Goal: Task Accomplishment & Management: Complete application form

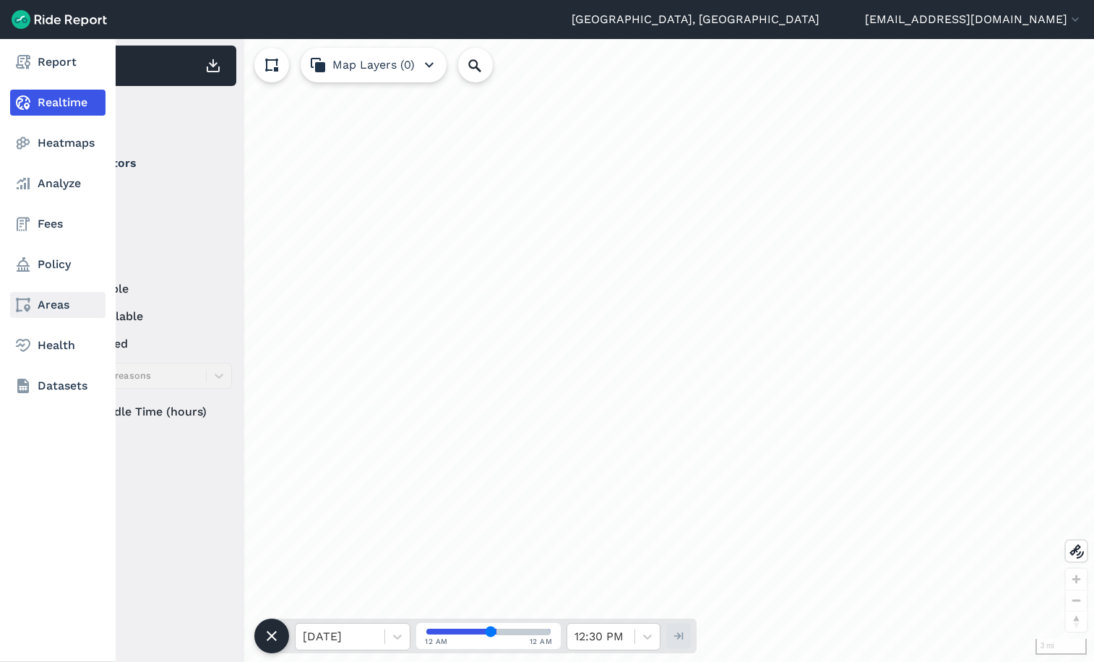
click at [34, 310] on link "Areas" at bounding box center [57, 305] width 95 height 26
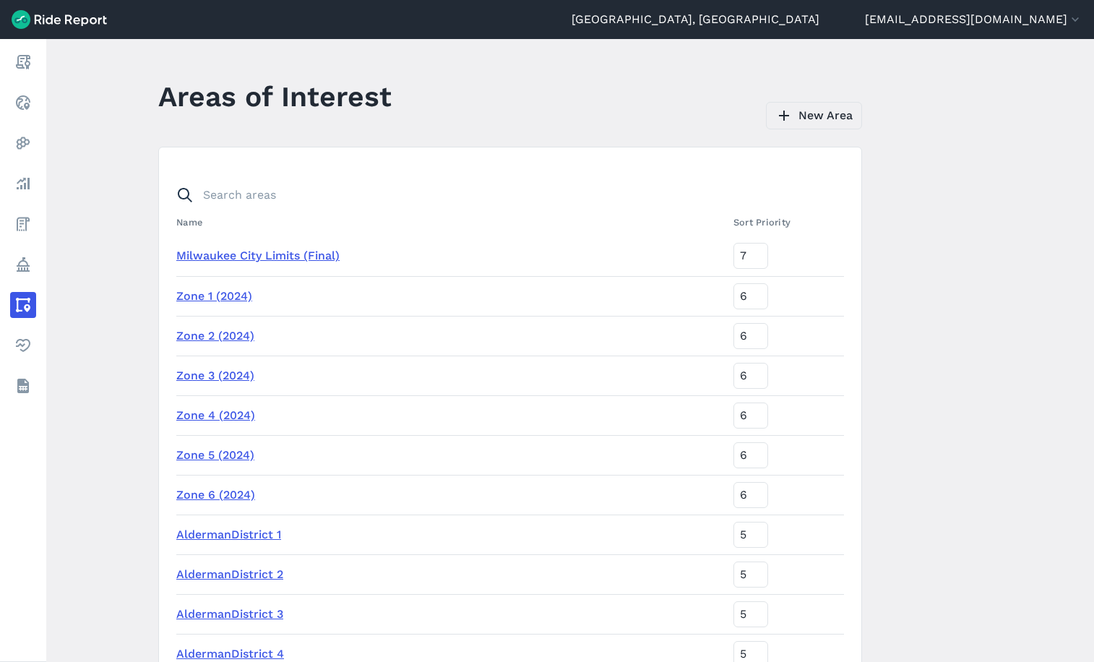
click at [811, 119] on link "New Area" at bounding box center [814, 115] width 96 height 27
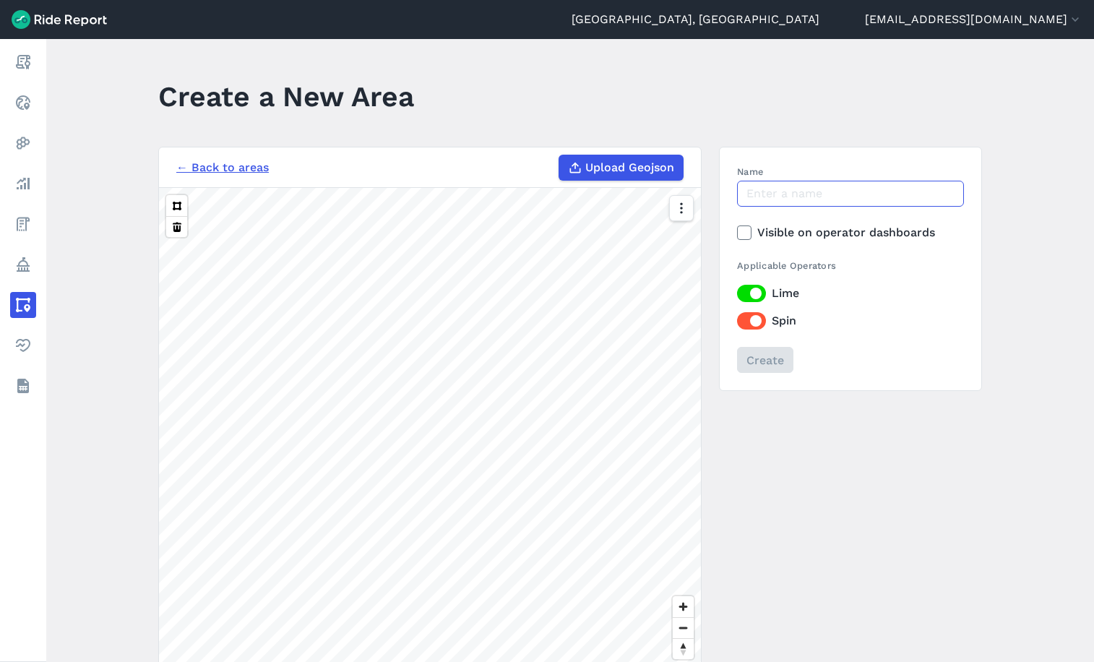
drag, startPoint x: 770, startPoint y: 196, endPoint x: 760, endPoint y: 190, distance: 12.3
click at [770, 196] on input "Name" at bounding box center [850, 194] width 227 height 26
click at [779, 196] on input "Hilton" at bounding box center [850, 194] width 227 height 26
click at [744, 230] on icon at bounding box center [744, 232] width 13 height 14
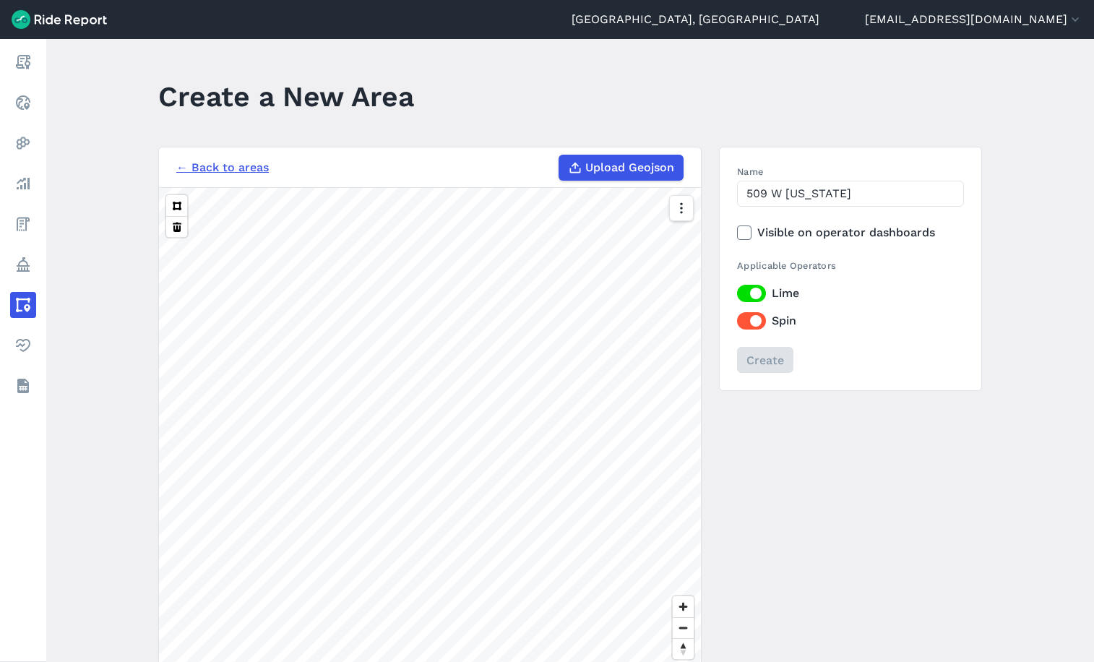
click at [737, 230] on input "Visible on operator dashboards" at bounding box center [737, 228] width 0 height 9
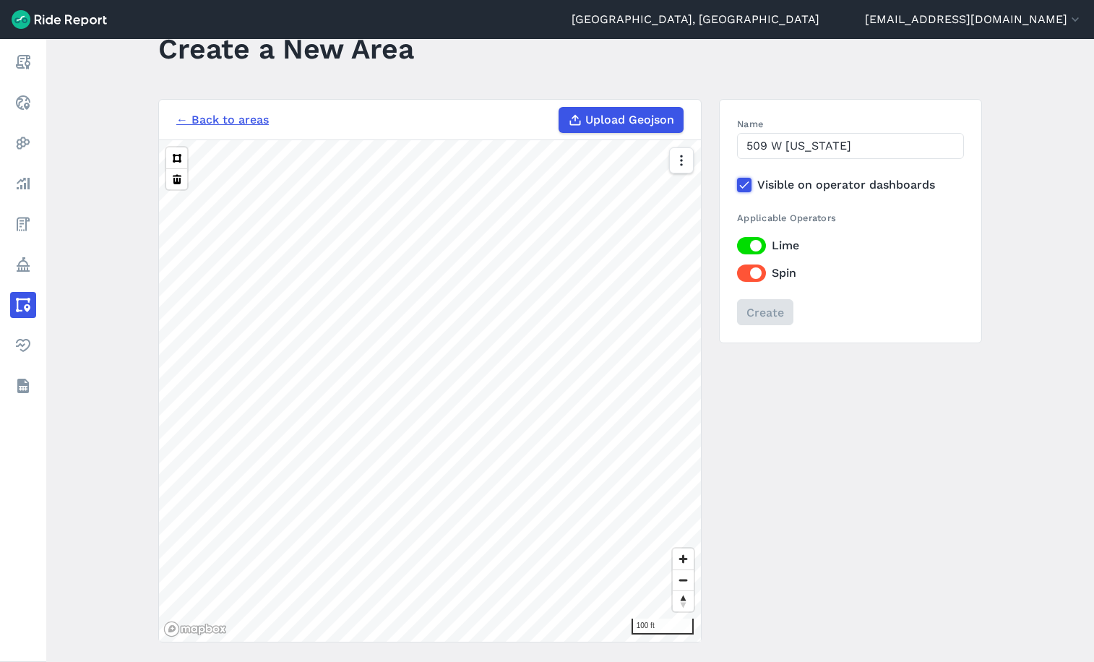
scroll to position [25, 0]
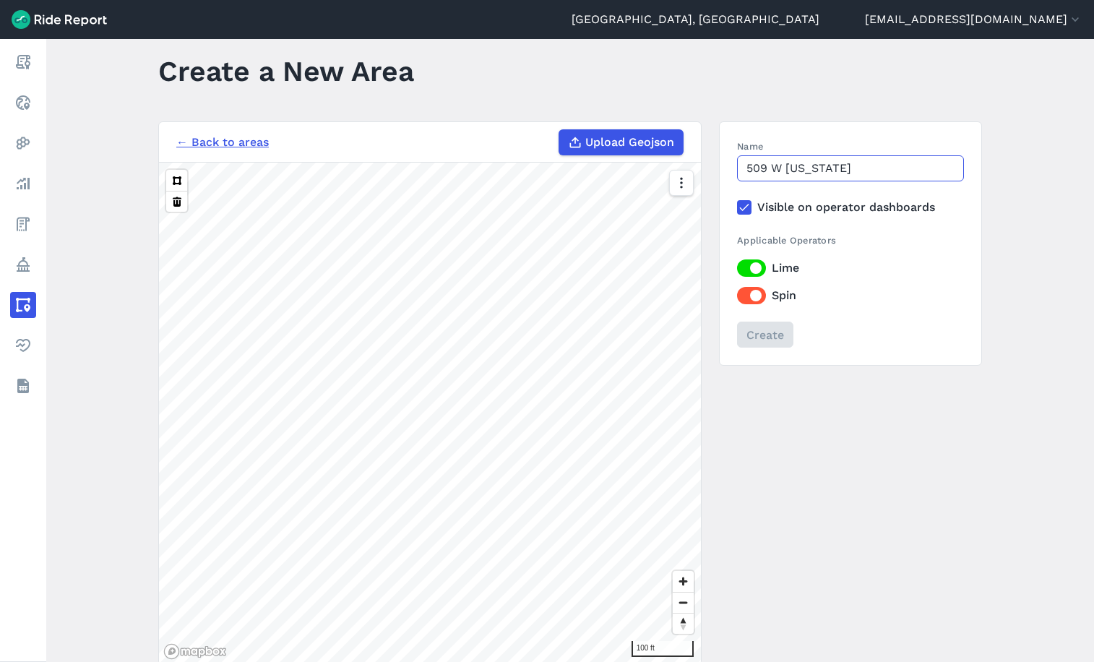
click at [874, 166] on input "509 W [US_STATE]" at bounding box center [850, 168] width 227 height 26
drag, startPoint x: 872, startPoint y: 163, endPoint x: 724, endPoint y: 163, distance: 148.2
click at [724, 163] on section "Name 509 W [US_STATE] Visible on operator dashboards Applicable Operators Lime …" at bounding box center [850, 243] width 263 height 244
type input "Hilton [STREET_ADDRESS][US_STATE]"
click at [173, 181] on button at bounding box center [176, 180] width 21 height 21
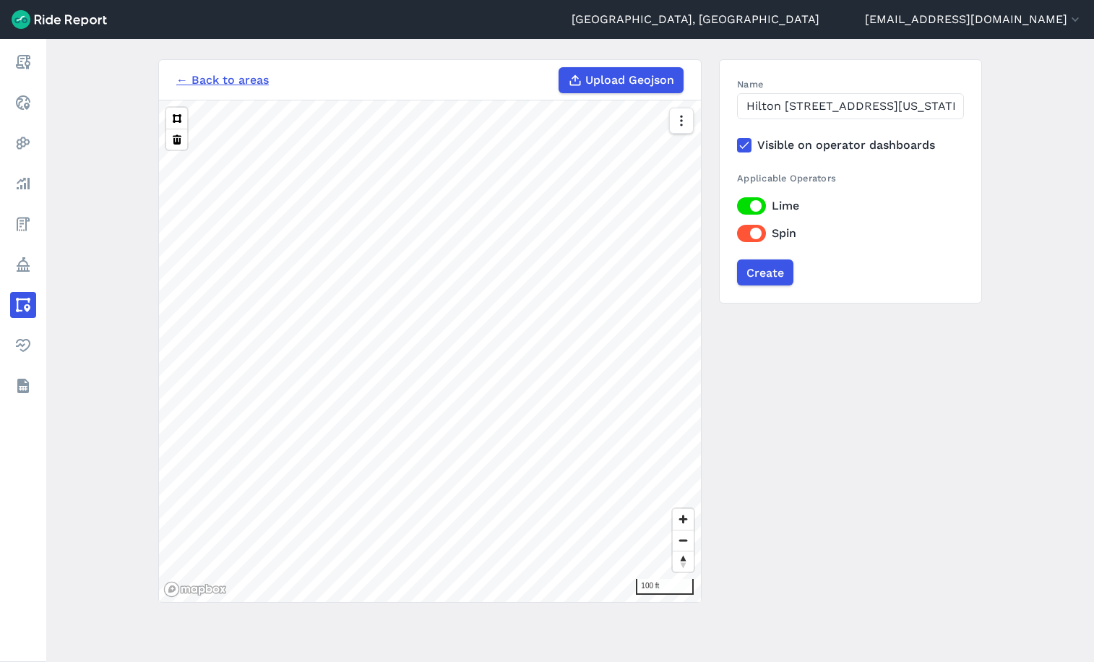
scroll to position [98, 0]
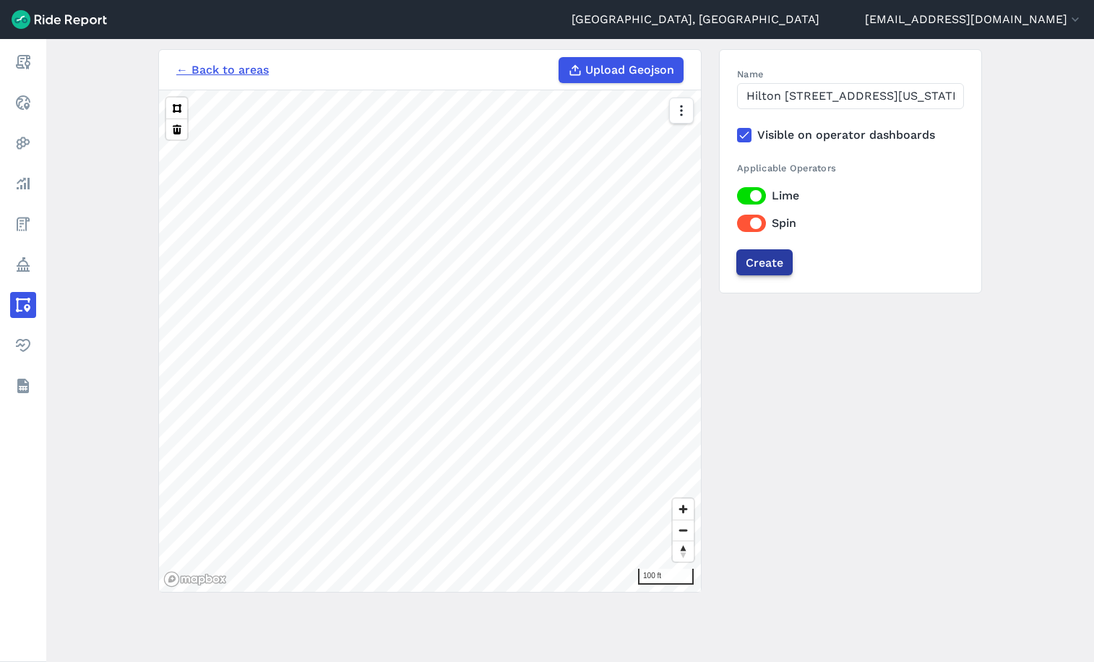
click at [769, 262] on input "Create" at bounding box center [764, 262] width 56 height 26
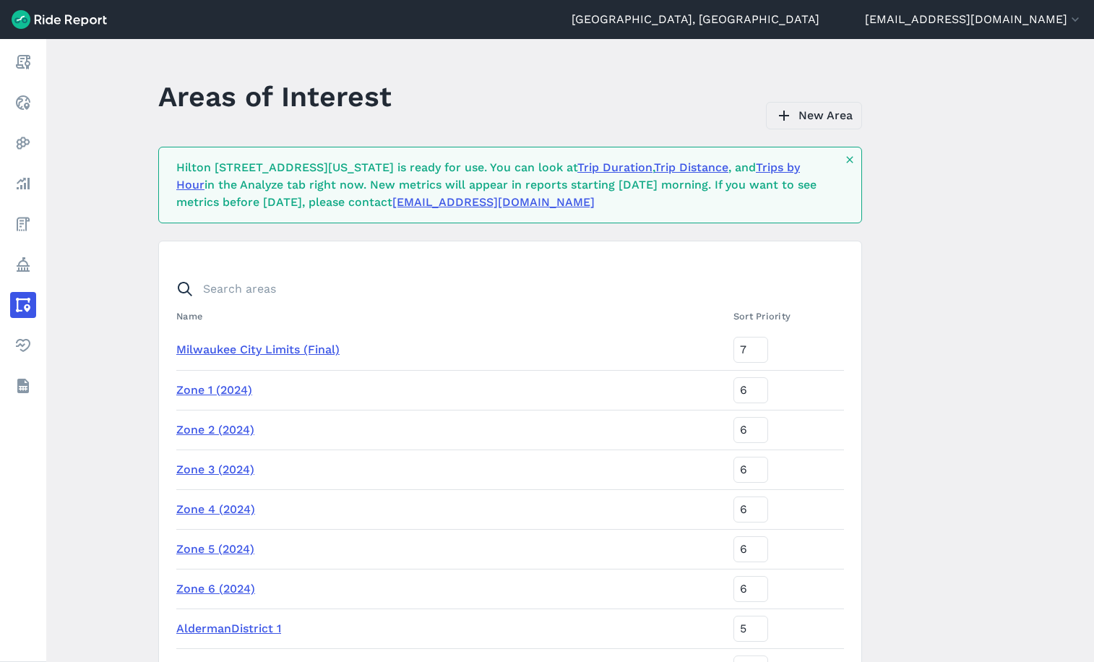
click at [800, 119] on link "New Area" at bounding box center [814, 115] width 96 height 27
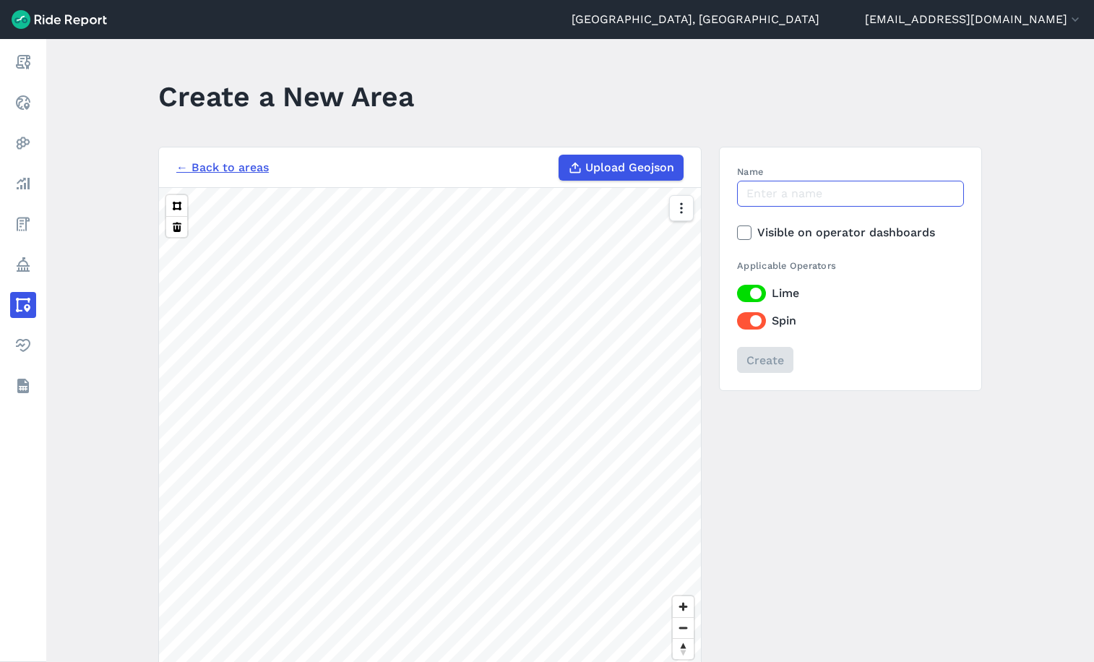
click at [802, 194] on input "Name" at bounding box center [850, 194] width 227 height 26
type input "[PERSON_NAME] 424 E [US_STATE]"
click at [739, 233] on icon at bounding box center [744, 232] width 13 height 14
click at [737, 233] on input "Visible on operator dashboards" at bounding box center [737, 228] width 0 height 9
click at [179, 205] on button at bounding box center [176, 205] width 21 height 21
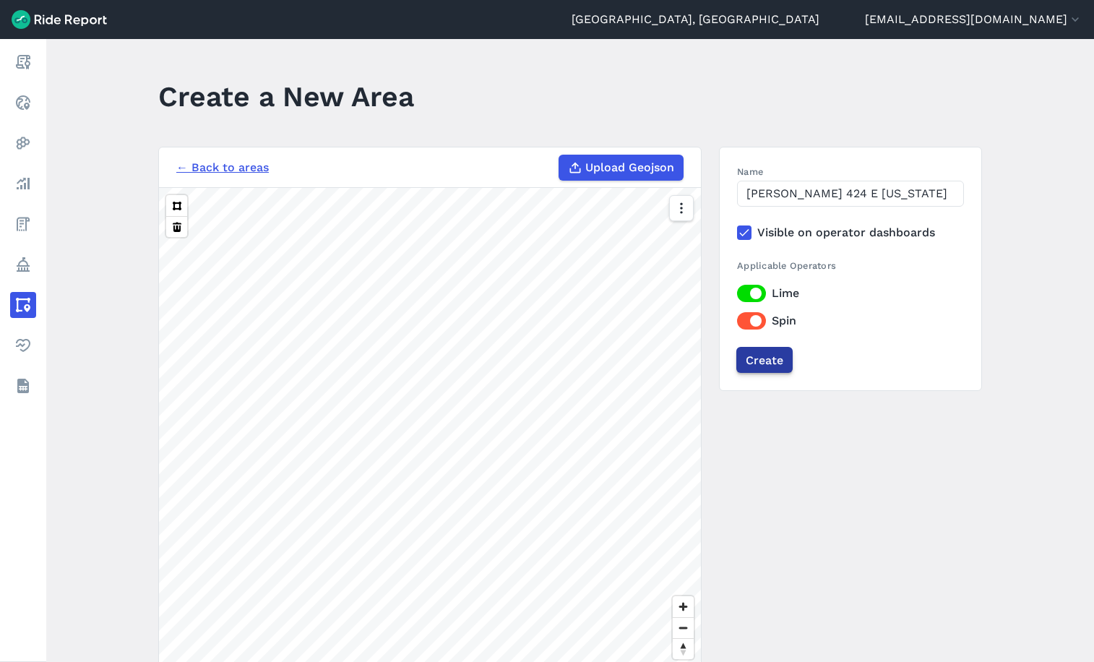
click at [757, 366] on input "Create" at bounding box center [764, 360] width 56 height 26
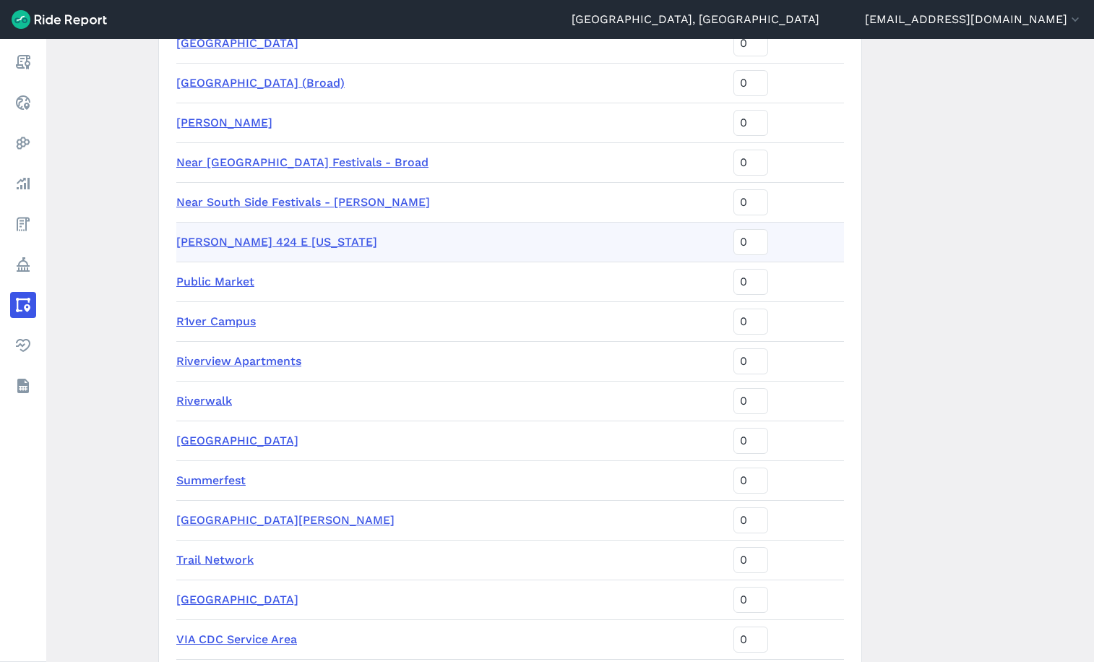
scroll to position [2275, 0]
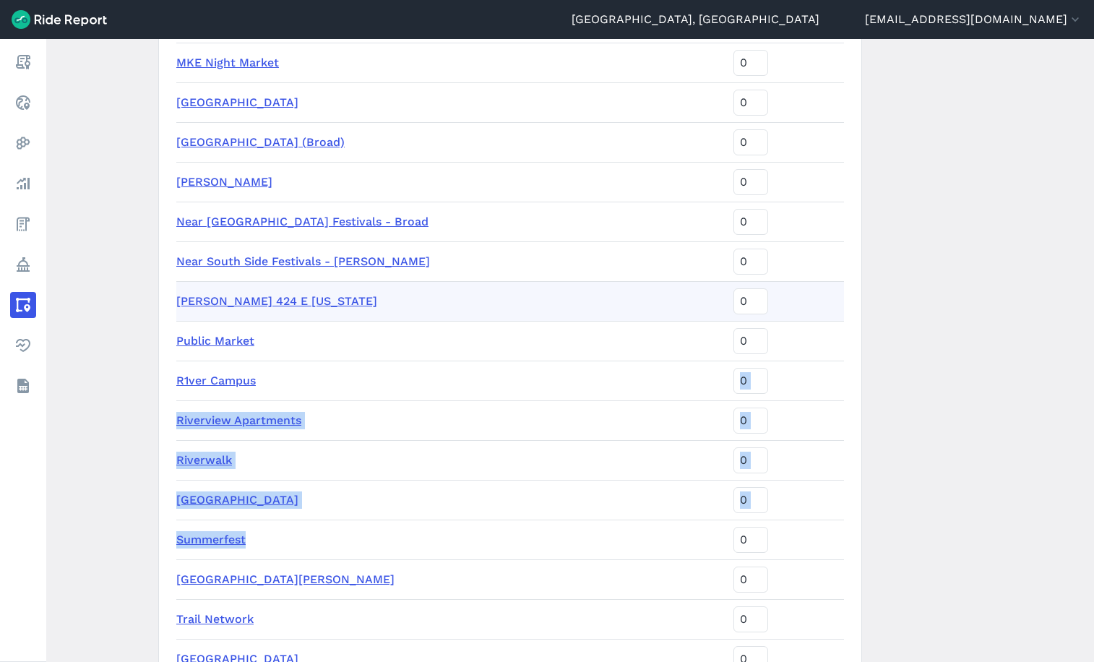
drag, startPoint x: 454, startPoint y: 379, endPoint x: 483, endPoint y: 520, distance: 144.6
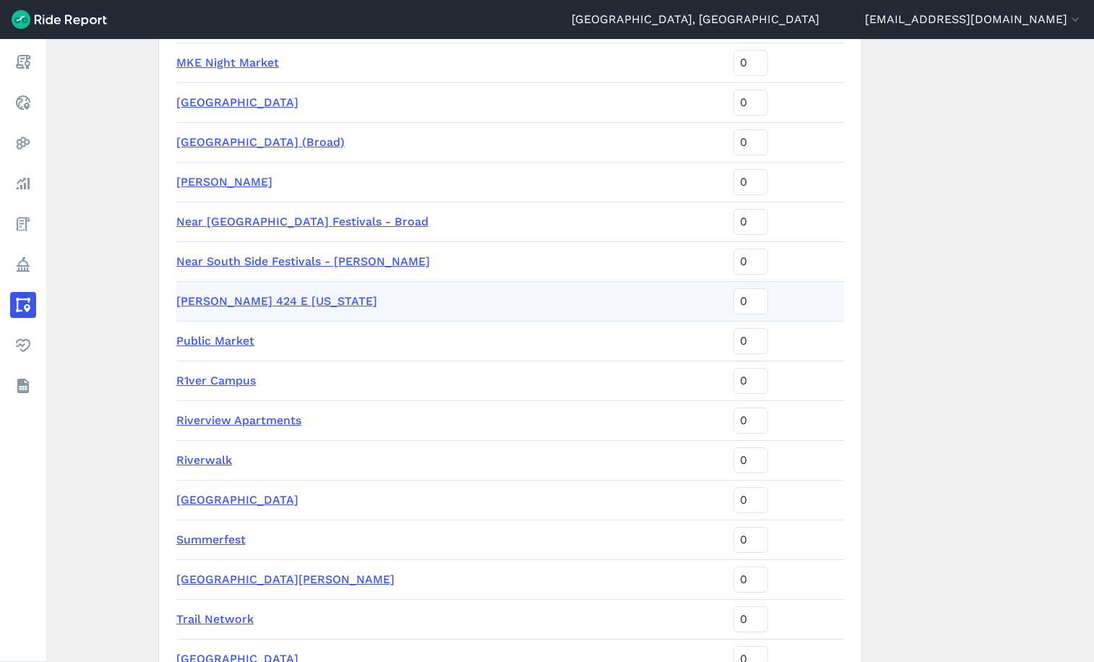
drag, startPoint x: 483, startPoint y: 520, endPoint x: 902, endPoint y: 335, distance: 458.2
click at [902, 335] on main "Areas of Interest New Area [PERSON_NAME] 424 E [US_STATE] is ready for use. You…" at bounding box center [570, 350] width 1048 height 623
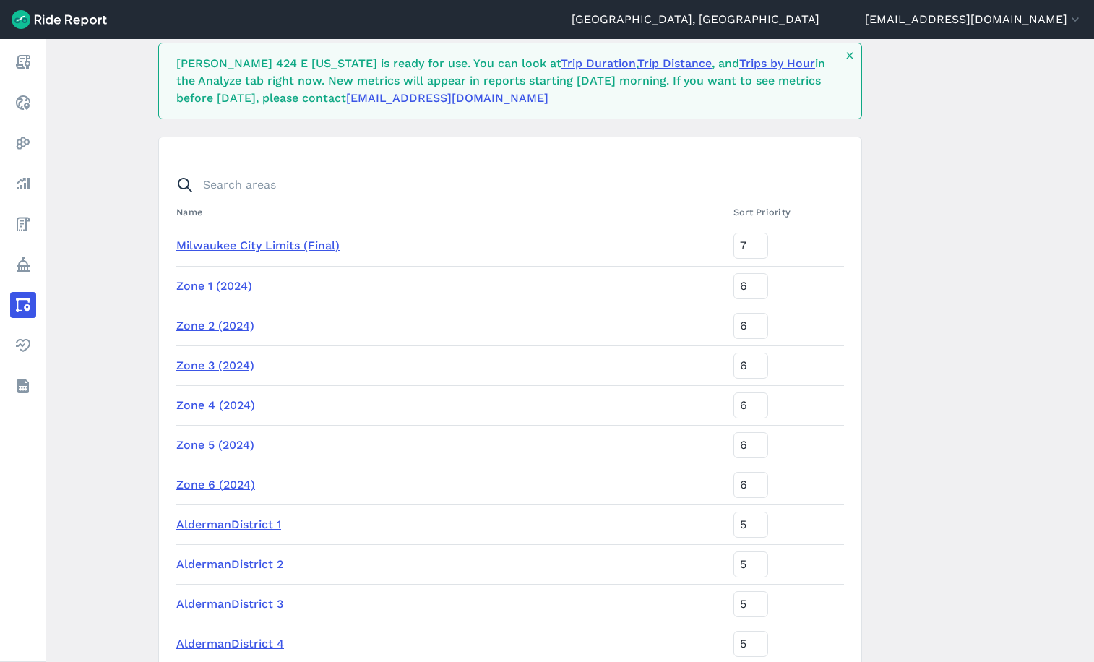
scroll to position [0, 0]
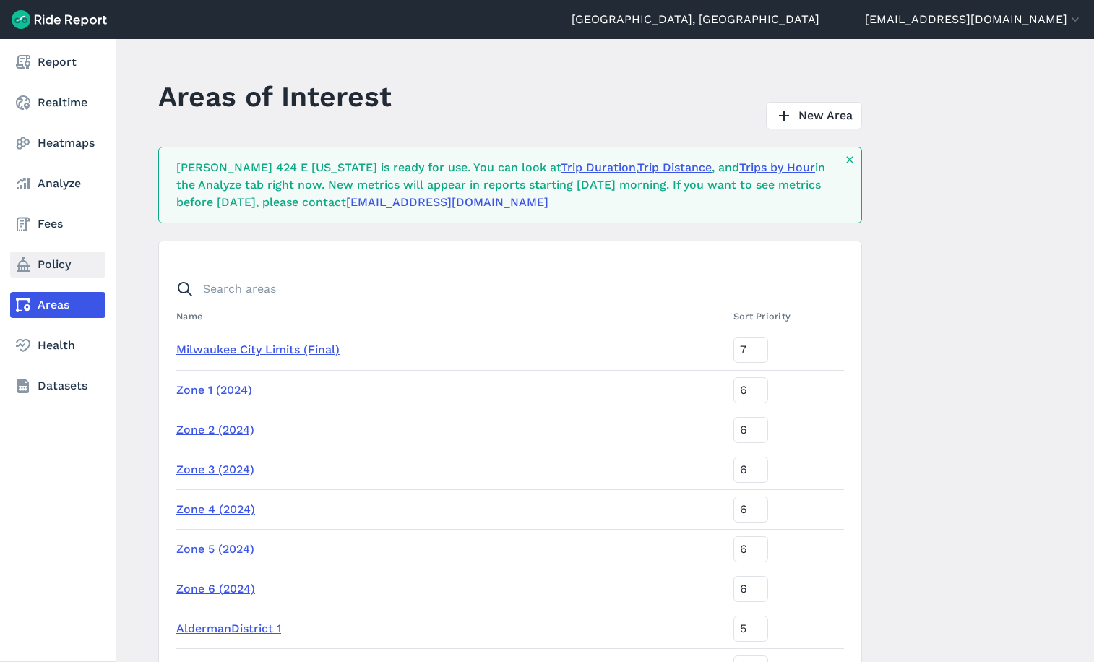
click at [27, 259] on icon at bounding box center [22, 264] width 17 height 17
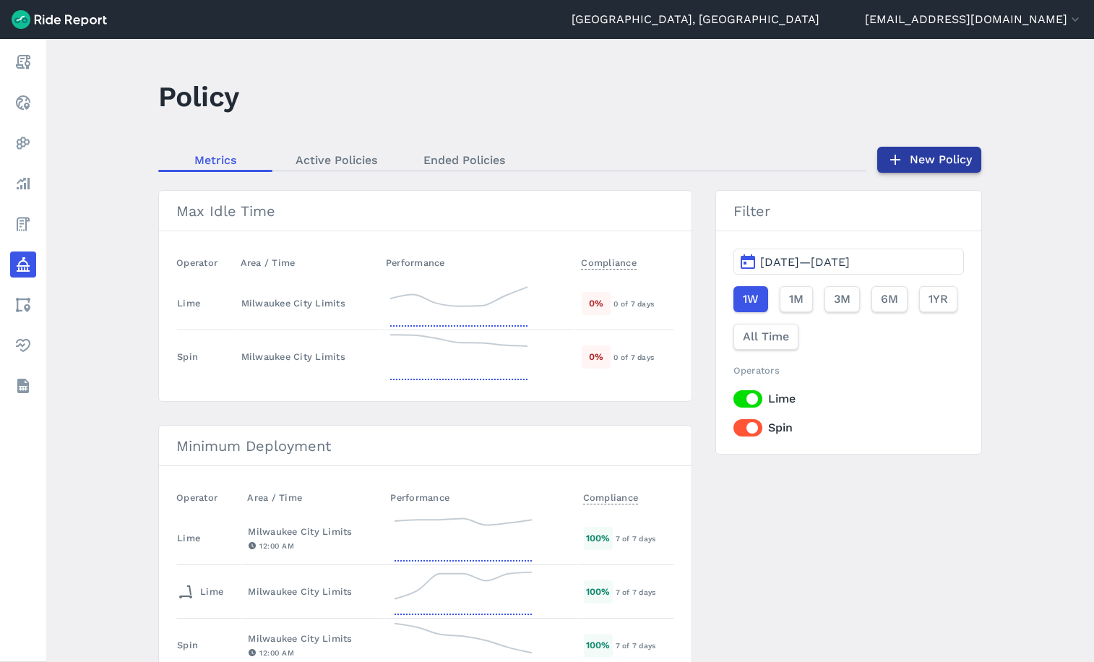
click at [925, 158] on link "New Policy" at bounding box center [929, 160] width 104 height 26
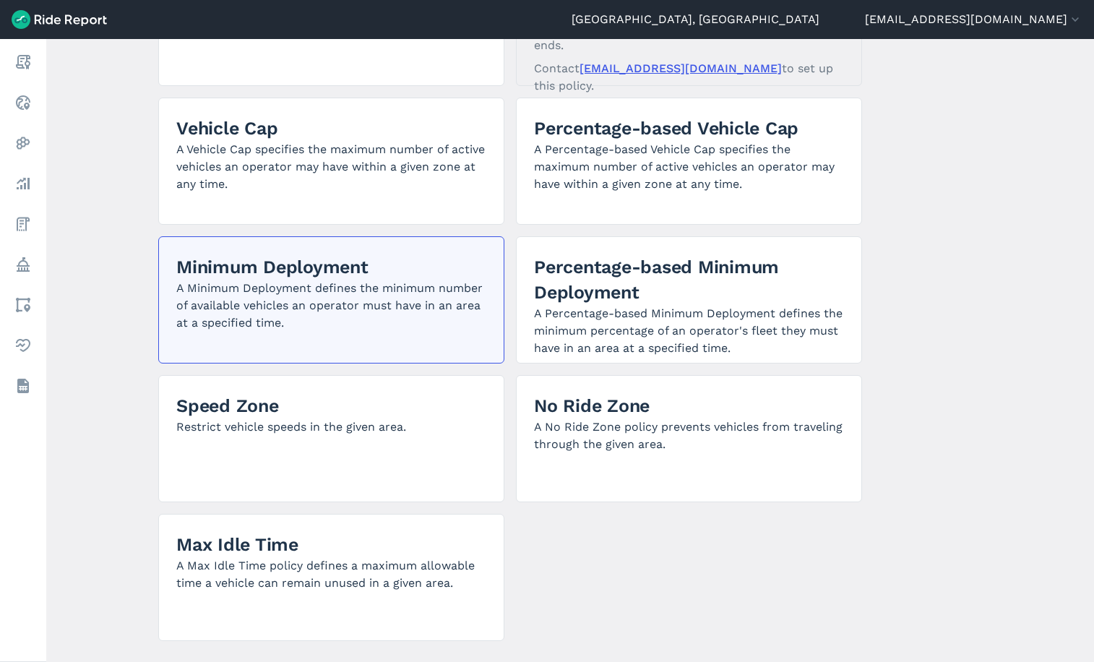
scroll to position [217, 0]
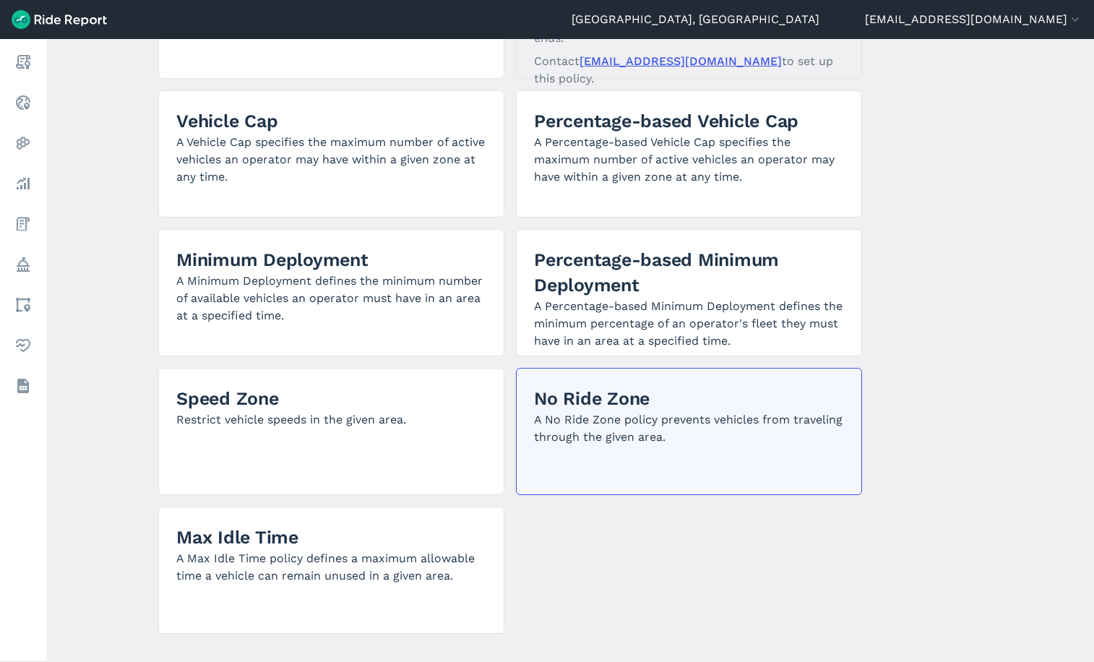
click at [598, 404] on h2 "No Ride Zone" at bounding box center [689, 398] width 310 height 25
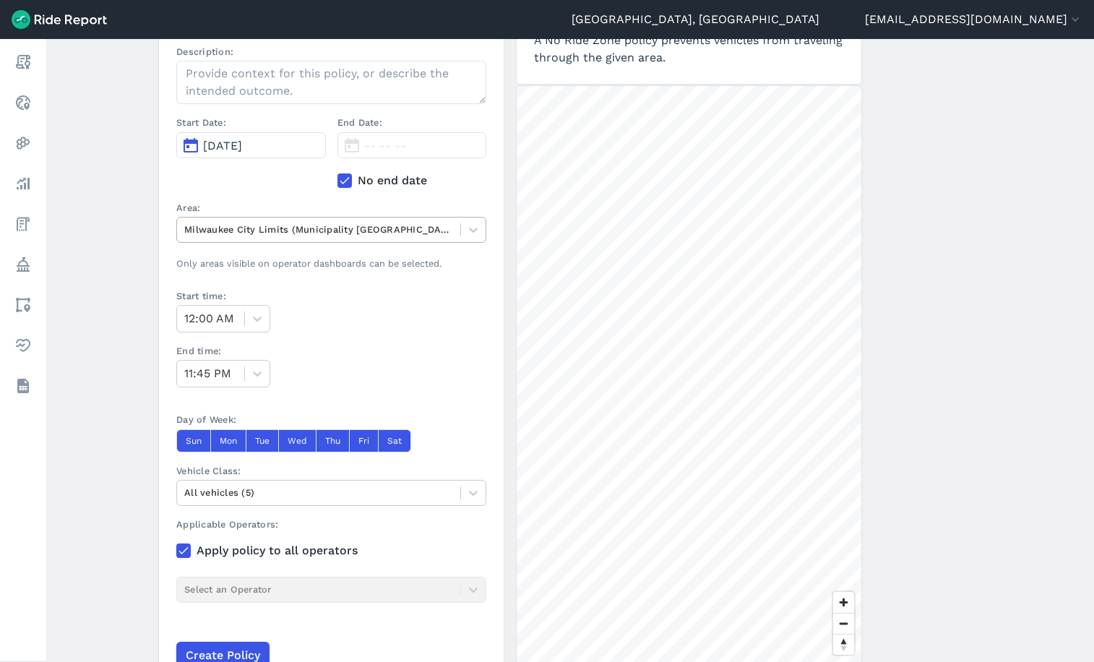
scroll to position [217, 0]
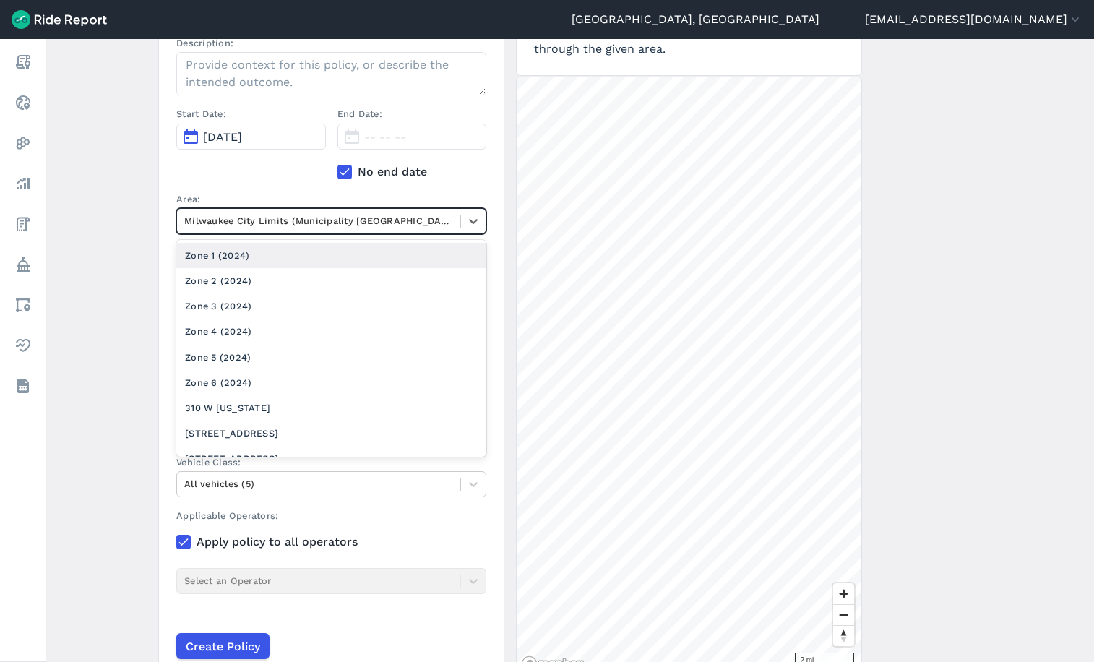
click at [306, 216] on div at bounding box center [318, 220] width 269 height 17
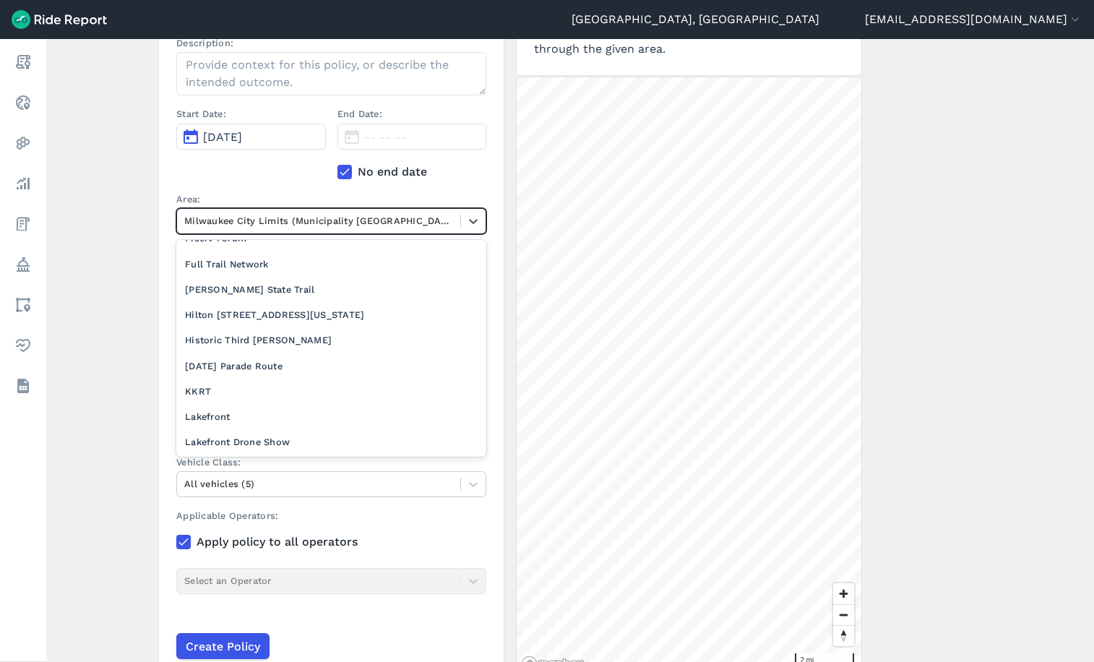
scroll to position [650, 0]
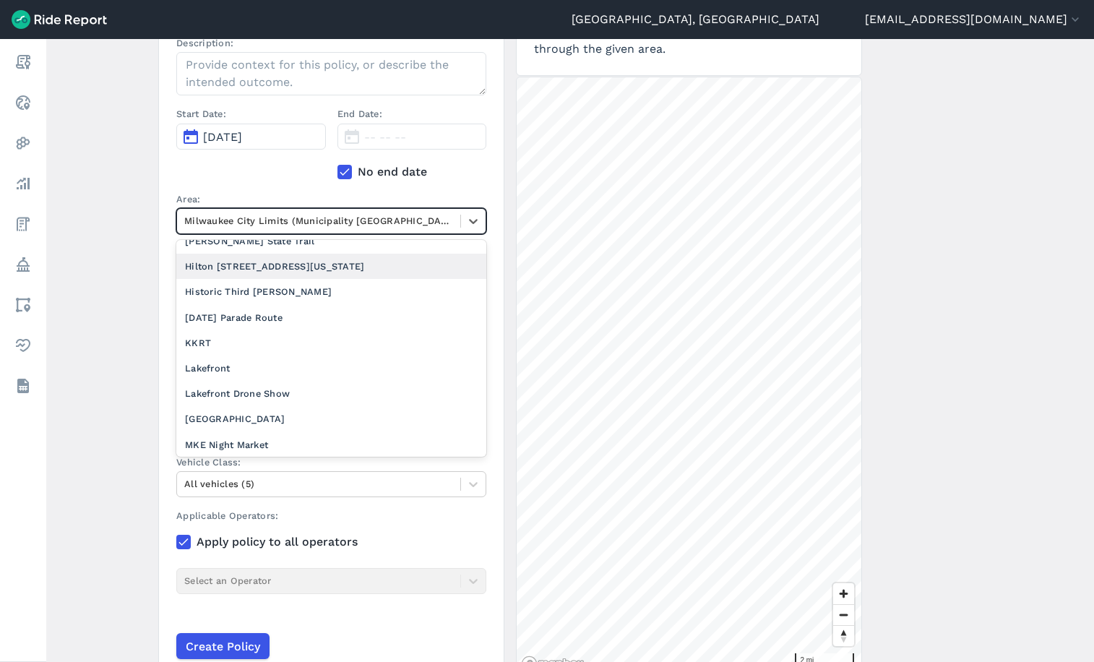
click at [272, 271] on div "Hilton [STREET_ADDRESS][US_STATE]" at bounding box center [331, 266] width 310 height 25
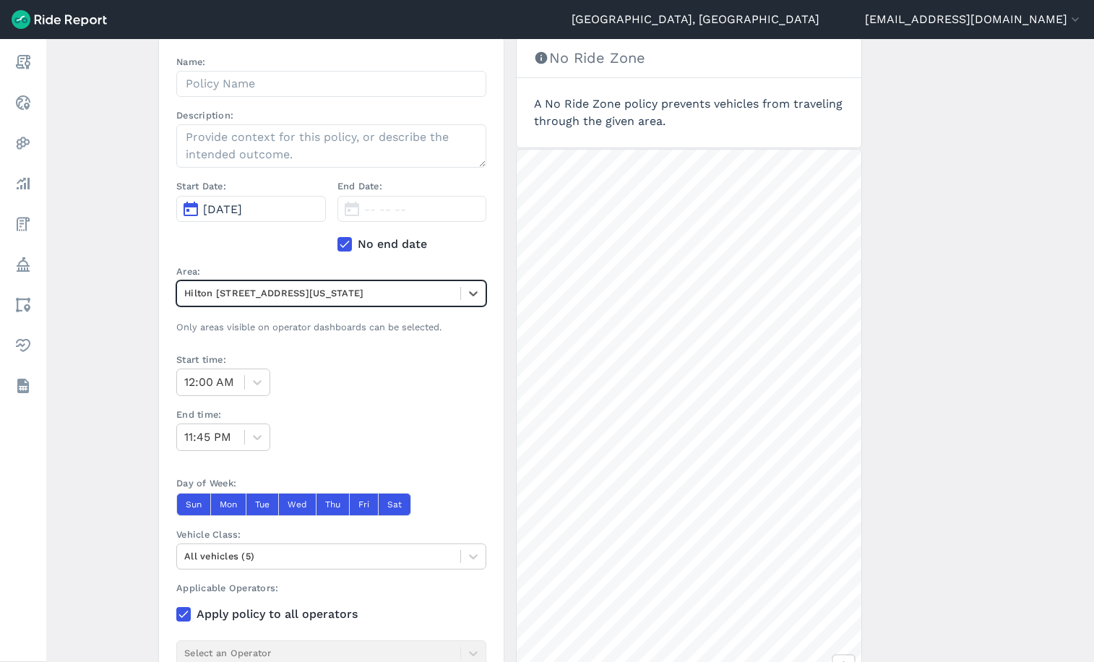
scroll to position [72, 0]
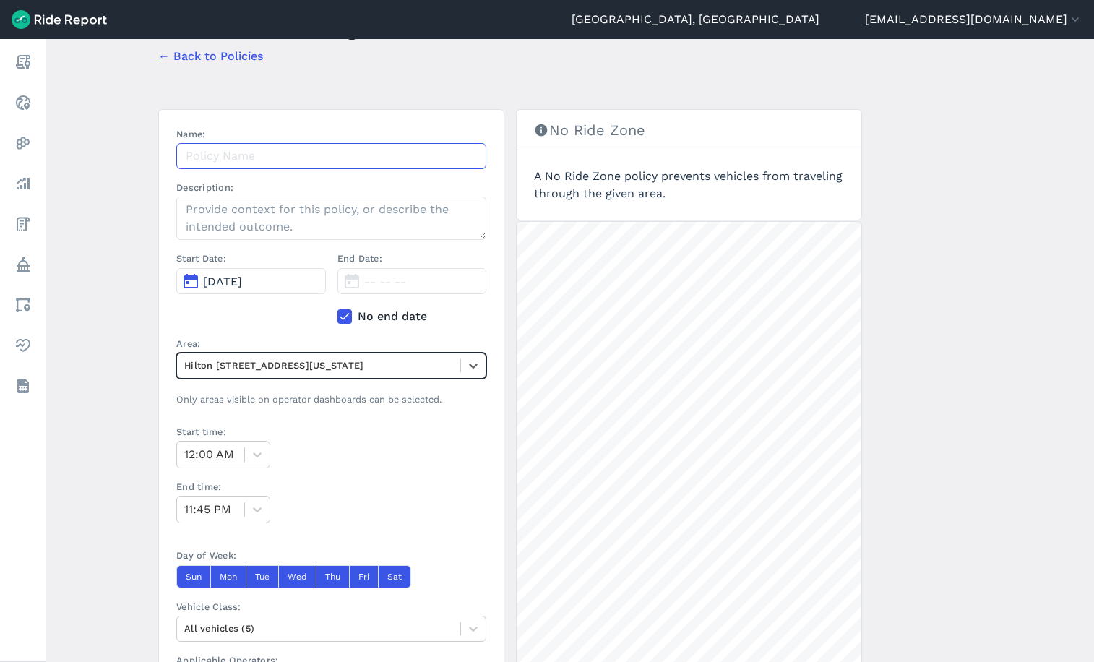
click at [249, 147] on input "Name:" at bounding box center [331, 156] width 310 height 26
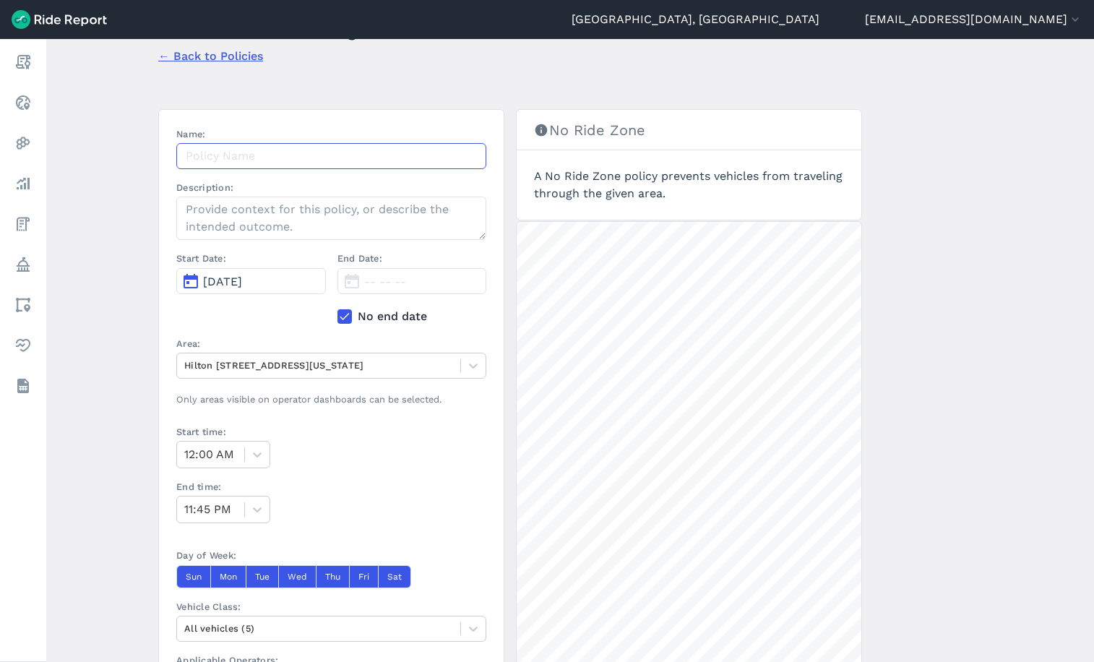
type input "J"
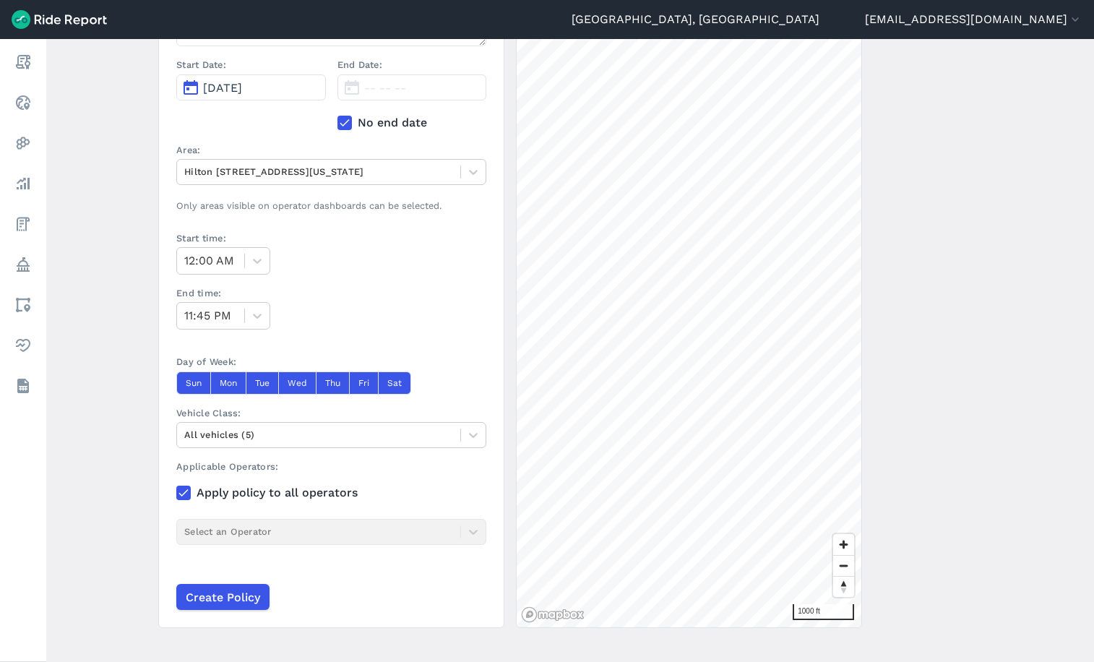
scroll to position [284, 0]
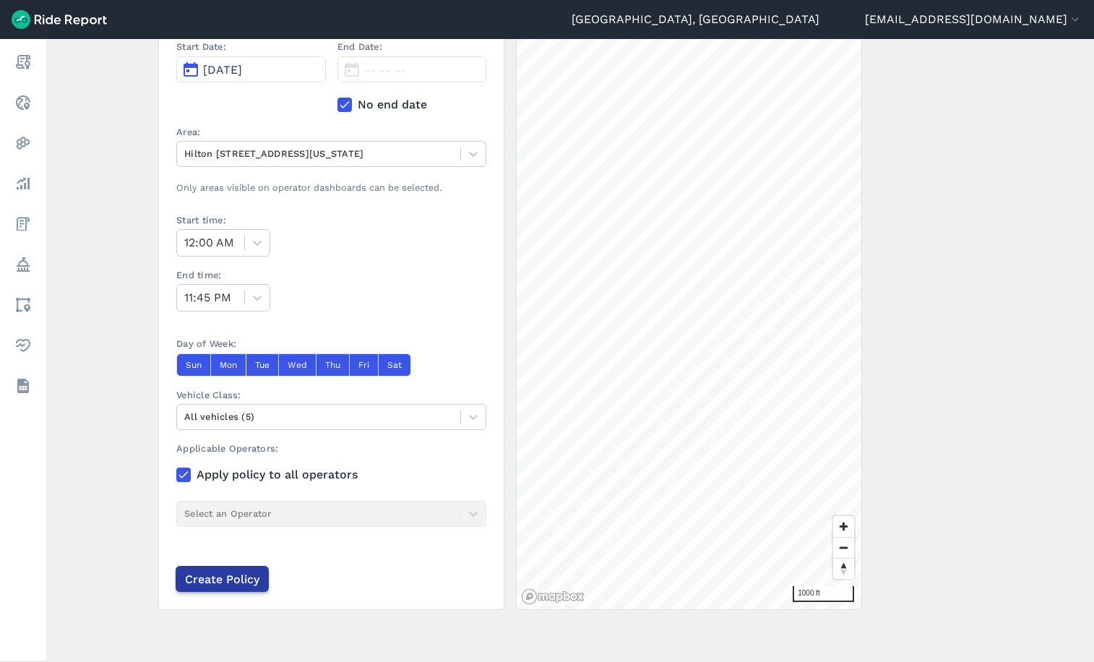
type input "Hilton 509 W [US_STATE] - No Ride Zone"
click at [233, 575] on input "Create Policy" at bounding box center [222, 579] width 93 height 26
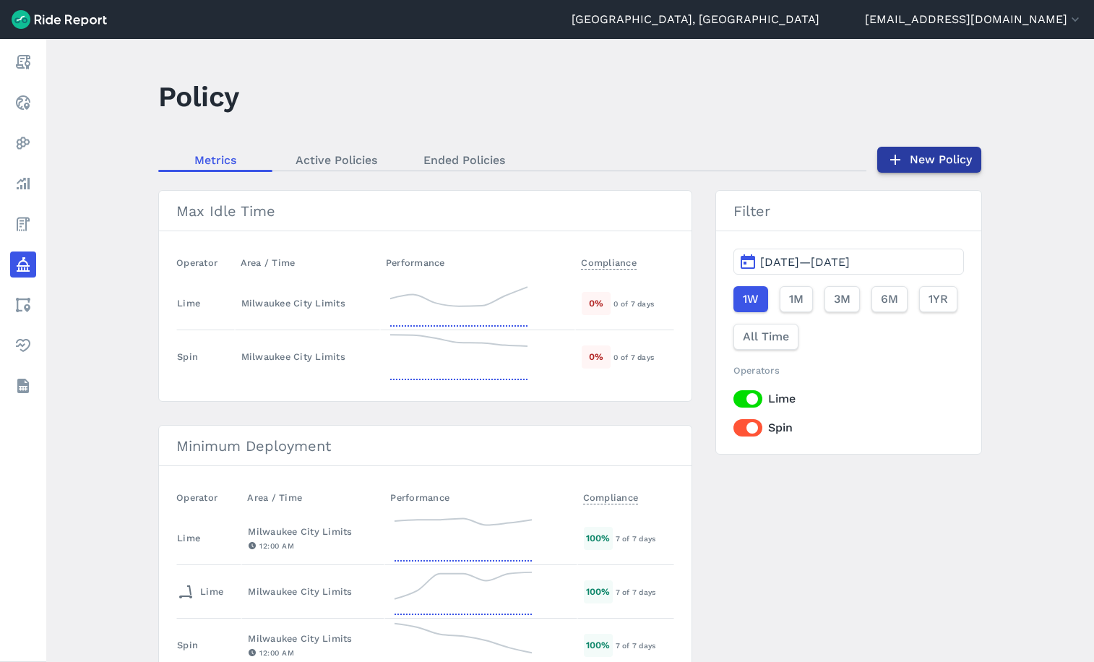
click at [934, 163] on link "New Policy" at bounding box center [929, 160] width 104 height 26
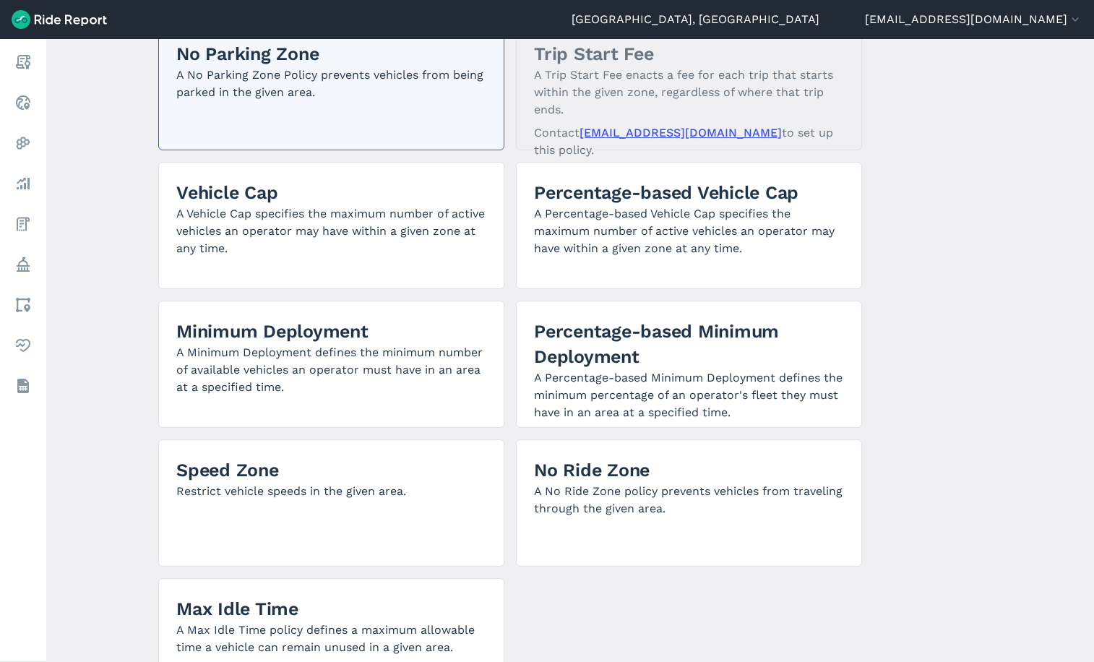
scroll to position [241, 0]
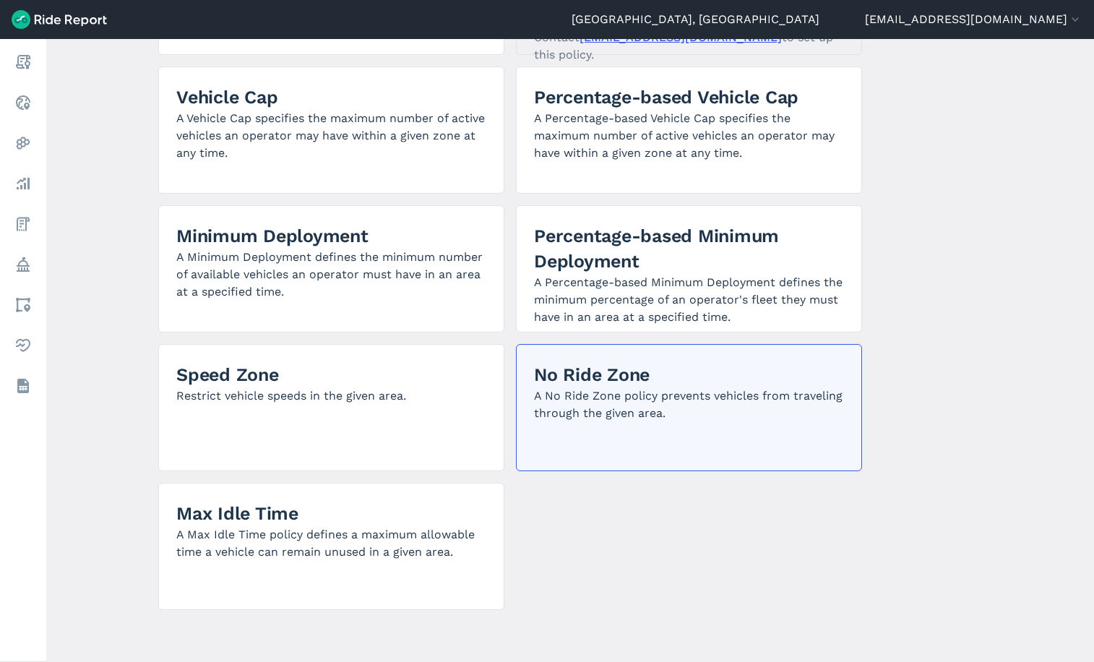
click at [574, 387] on p "A No Ride Zone policy prevents vehicles from traveling through the given area." at bounding box center [689, 404] width 310 height 35
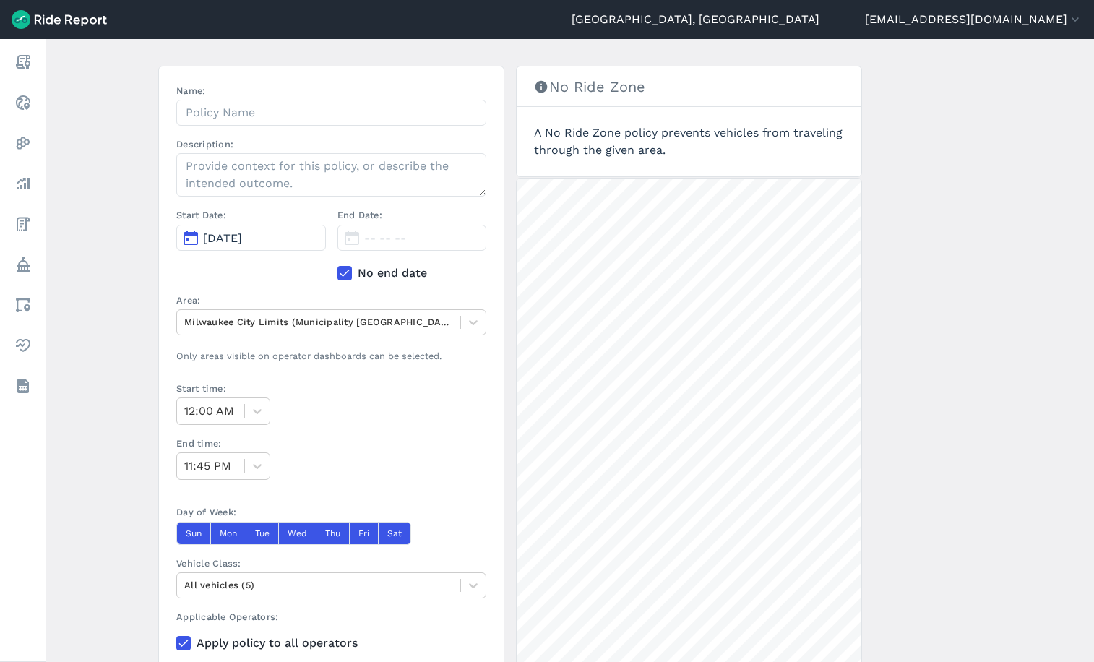
scroll to position [24, 0]
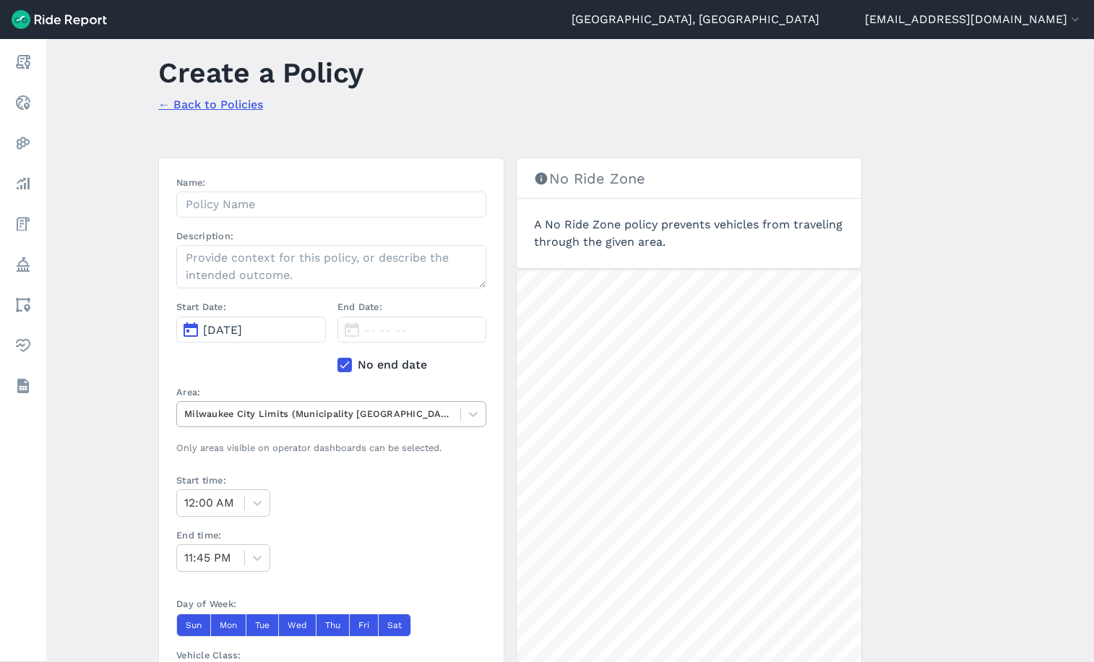
click at [259, 413] on div at bounding box center [318, 413] width 269 height 17
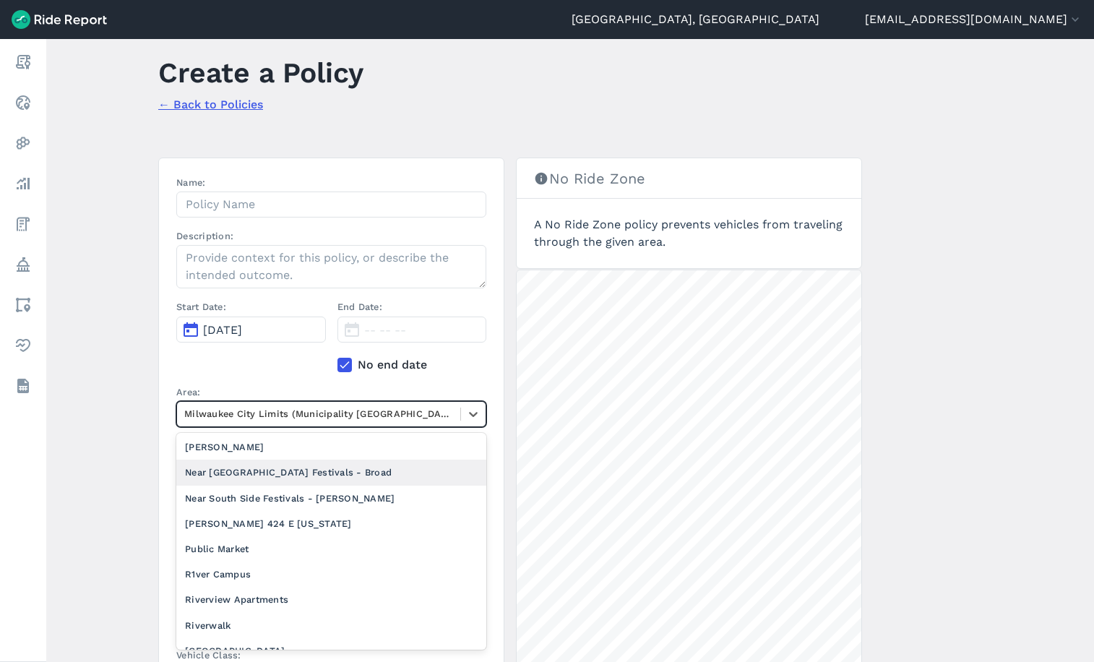
scroll to position [940, 0]
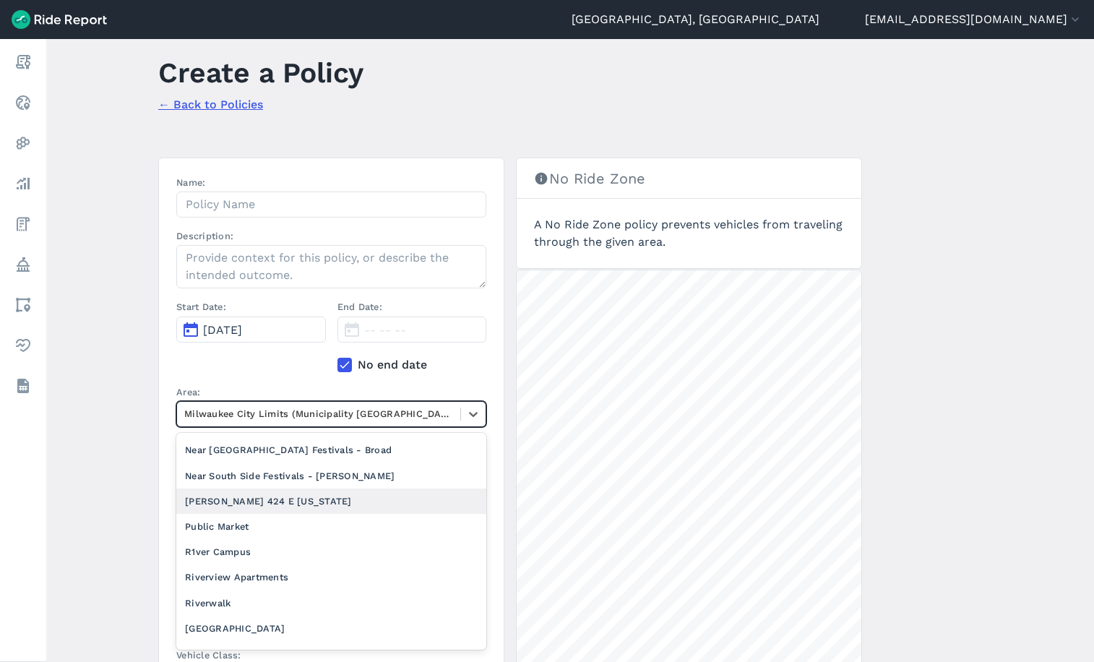
click at [263, 505] on div "[PERSON_NAME] 424 E [US_STATE]" at bounding box center [331, 501] width 310 height 25
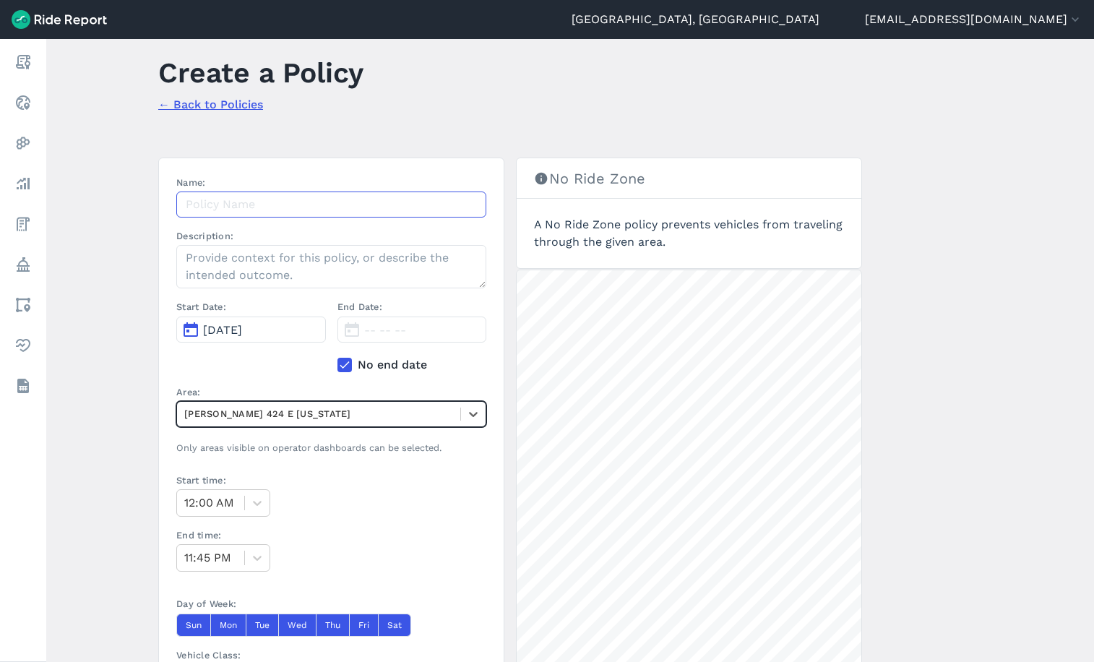
click at [244, 196] on input "Name:" at bounding box center [331, 205] width 310 height 26
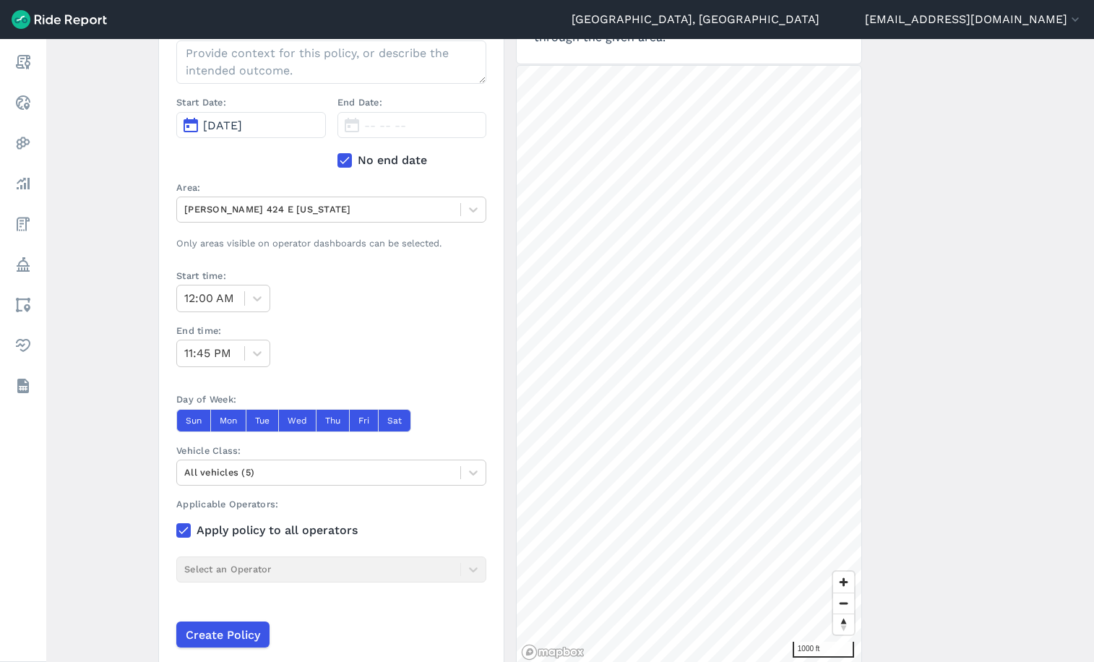
scroll to position [284, 0]
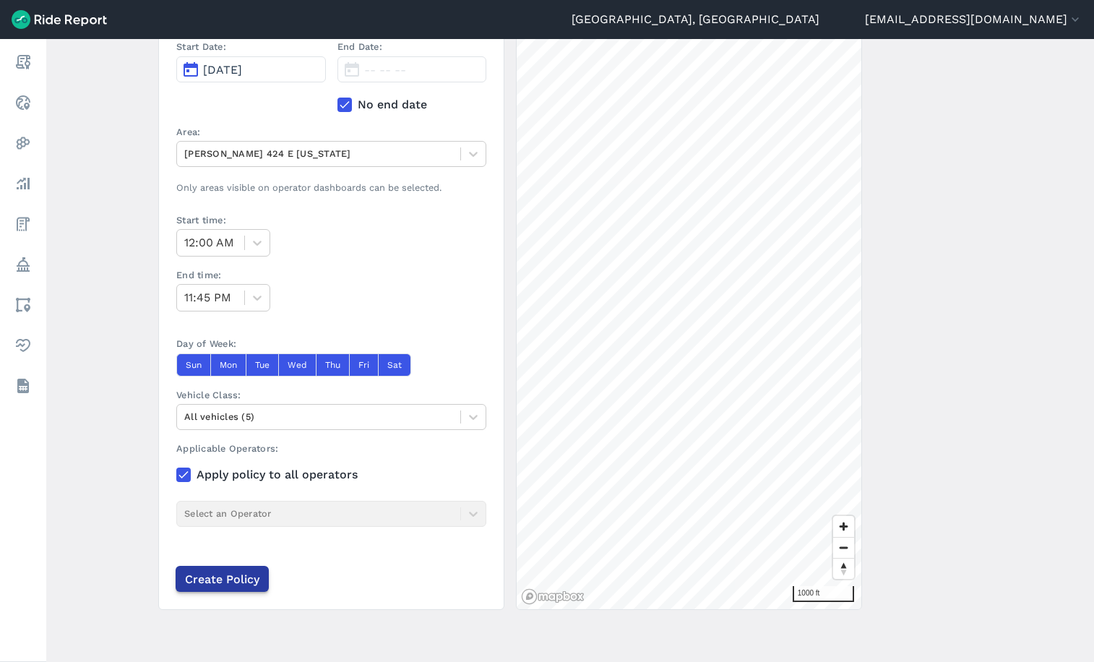
type input "[PERSON_NAME] 424 E [US_STATE] - No Ride Zone"
click at [223, 580] on input "Create Policy" at bounding box center [222, 579] width 93 height 26
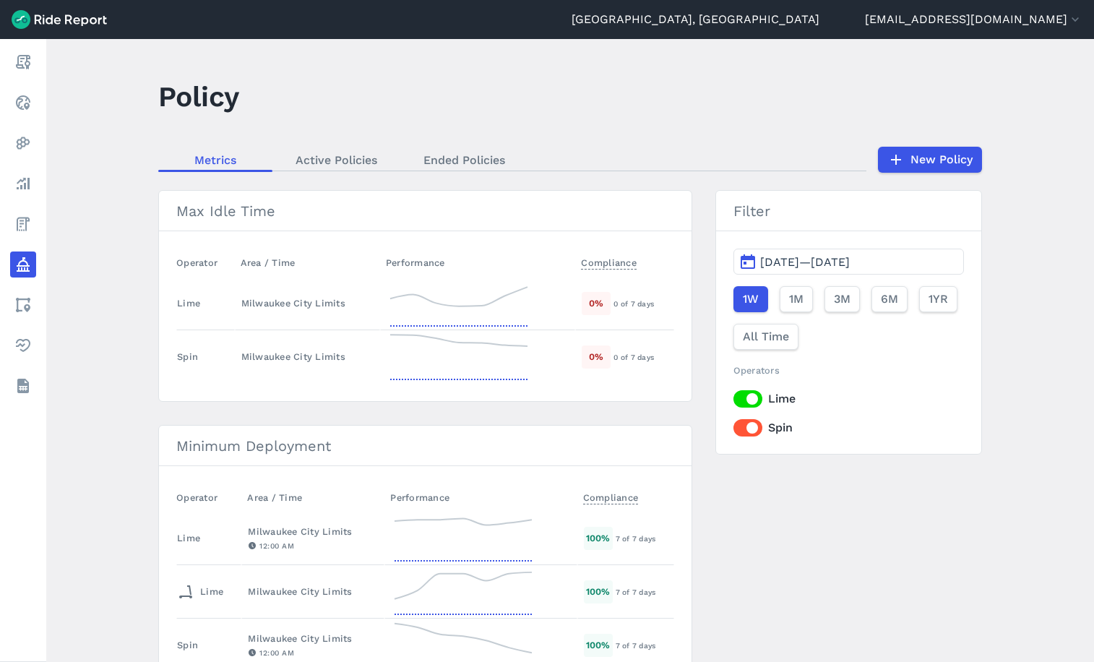
drag, startPoint x: 105, startPoint y: 208, endPoint x: 106, endPoint y: 199, distance: 9.4
click at [105, 208] on main "Policy Metrics Active Policies Ended Policies New Policy Max Idle Time Operator…" at bounding box center [570, 350] width 1048 height 623
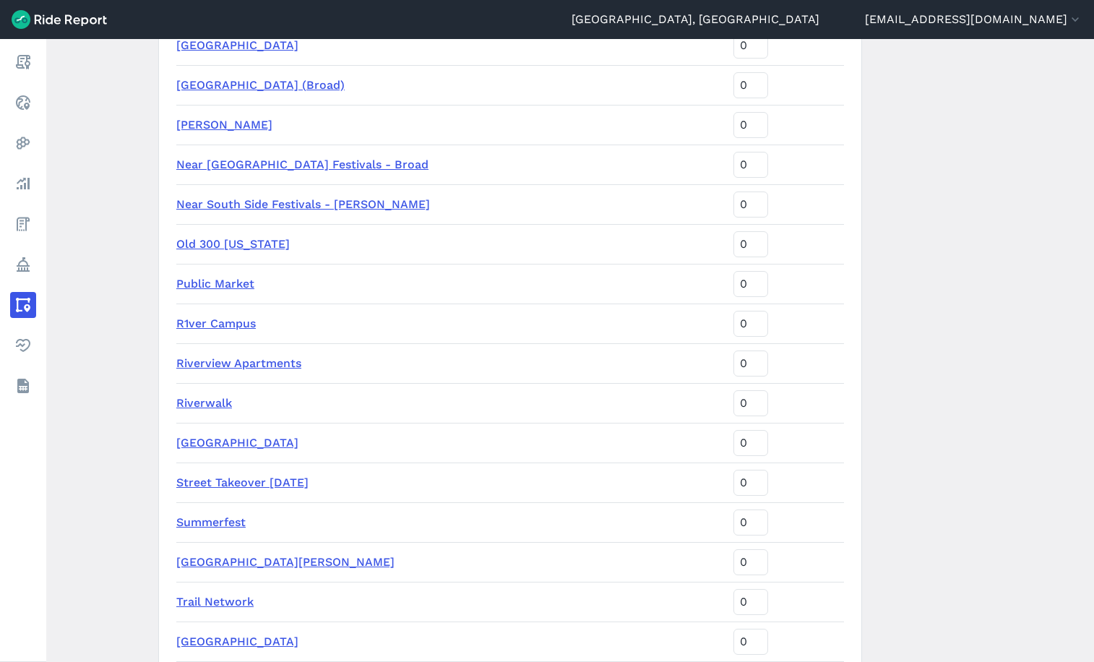
scroll to position [2240, 0]
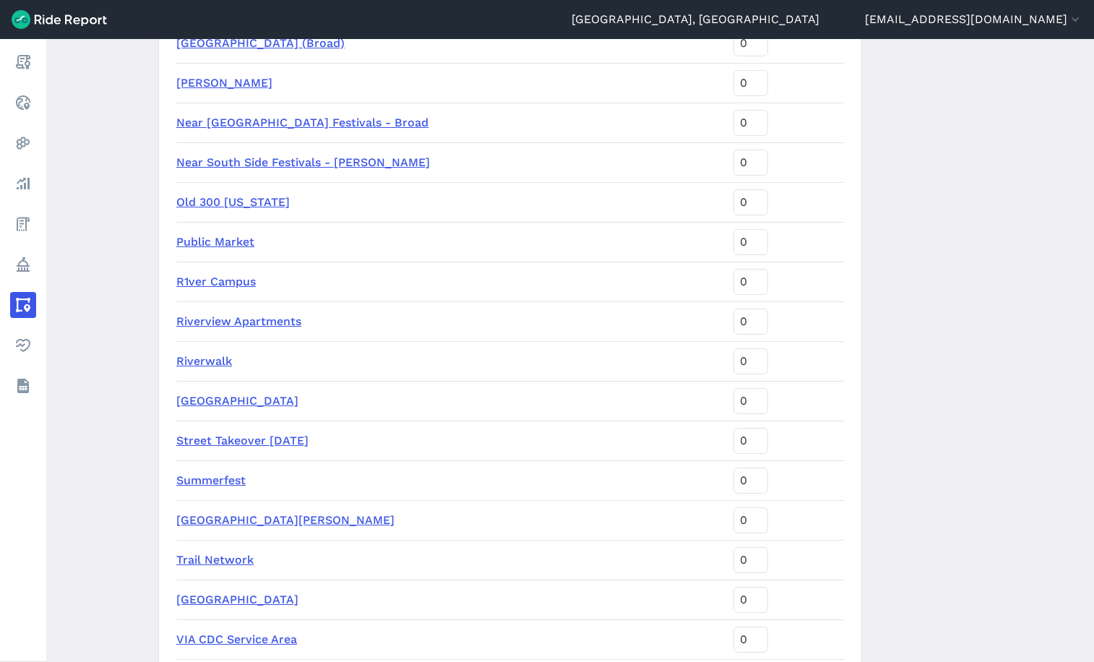
click at [249, 195] on link "Old 300 [US_STATE]" at bounding box center [232, 202] width 113 height 14
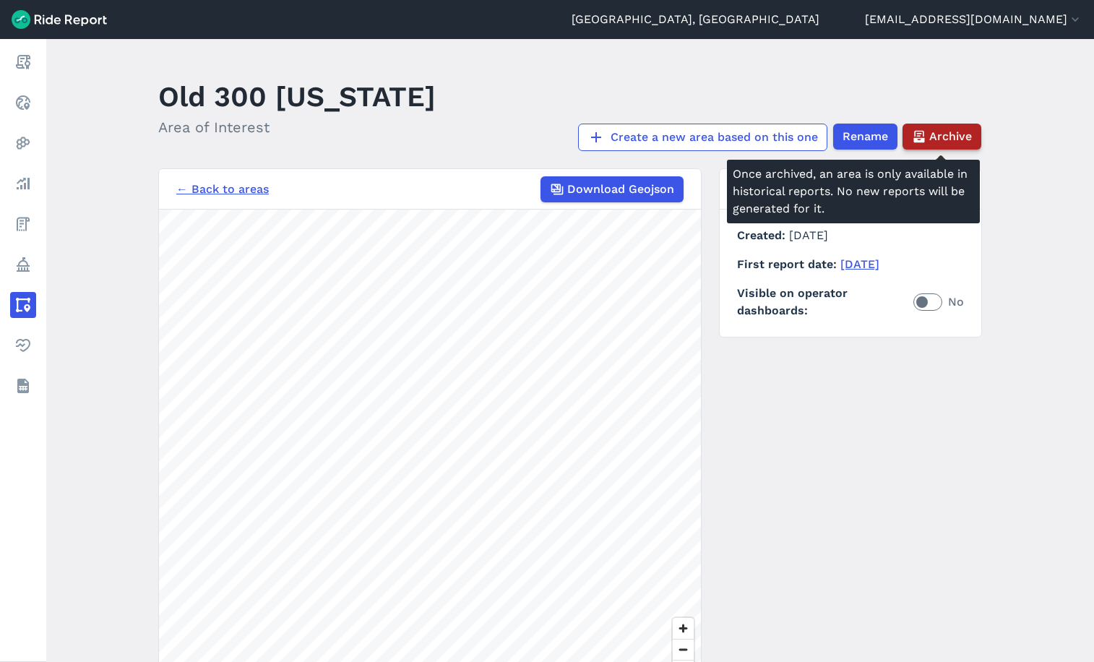
click at [934, 137] on span "Archive" at bounding box center [950, 136] width 43 height 17
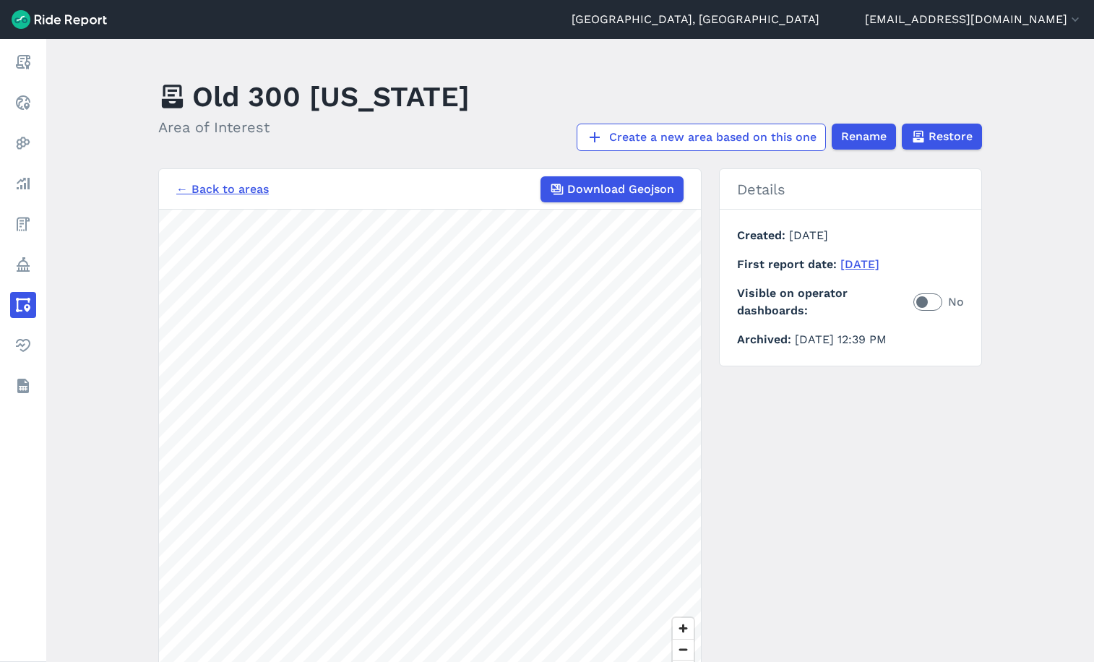
click at [201, 194] on link "← Back to areas" at bounding box center [222, 189] width 93 height 17
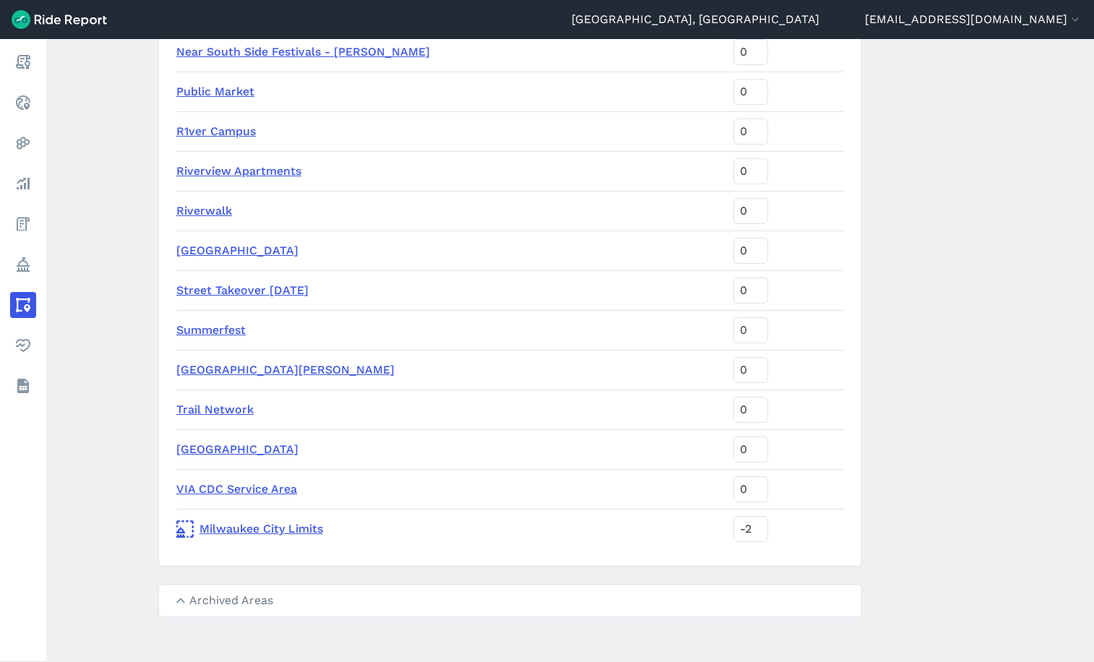
scroll to position [2358, 0]
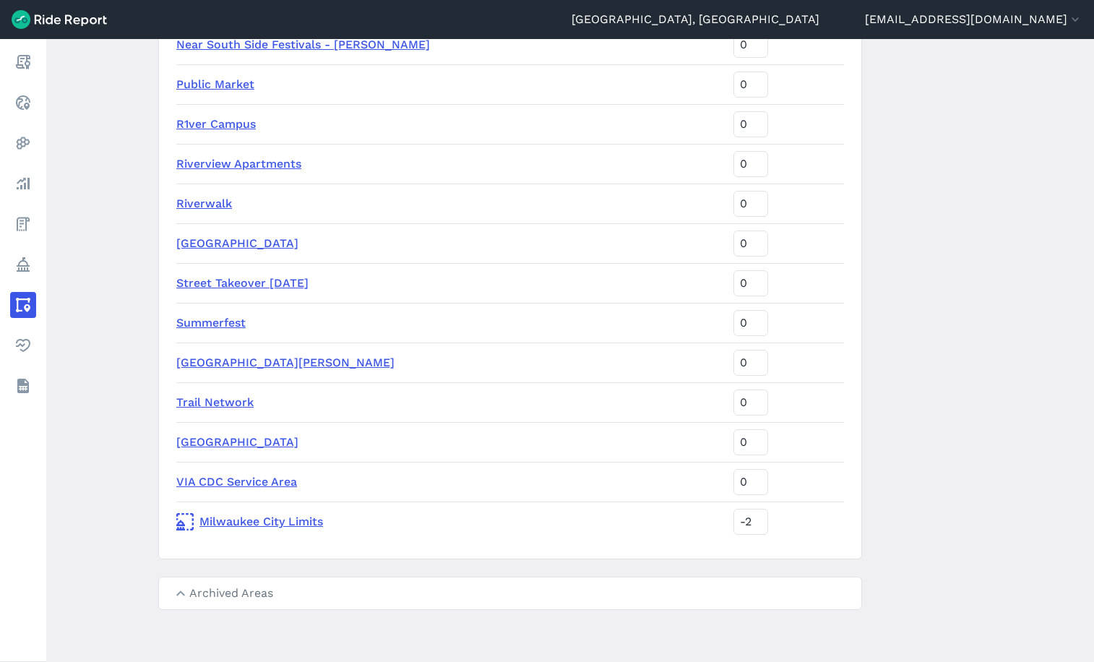
click at [249, 278] on link "Street Takeover [DATE]" at bounding box center [242, 283] width 132 height 14
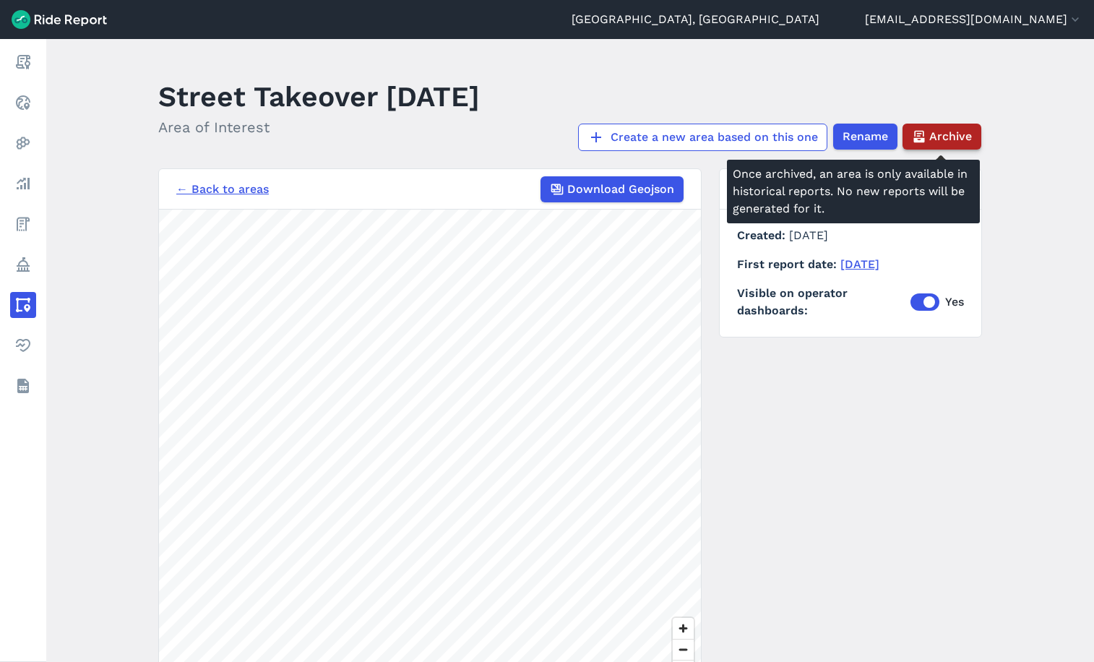
click at [950, 136] on span "Archive" at bounding box center [950, 136] width 43 height 17
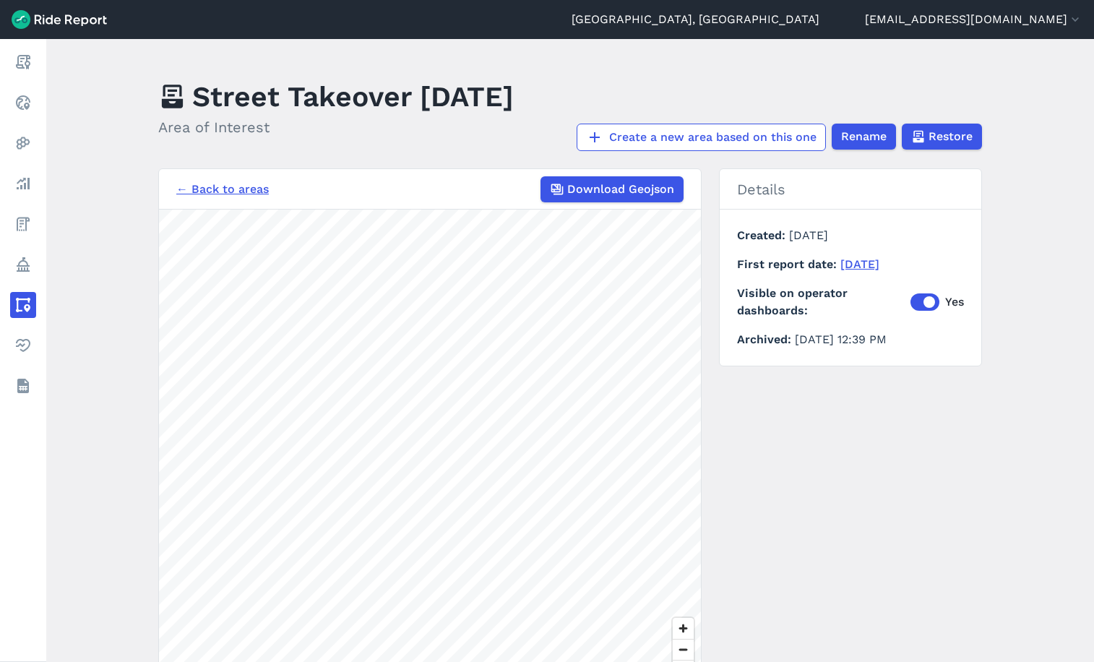
click at [239, 194] on link "← Back to areas" at bounding box center [222, 189] width 93 height 17
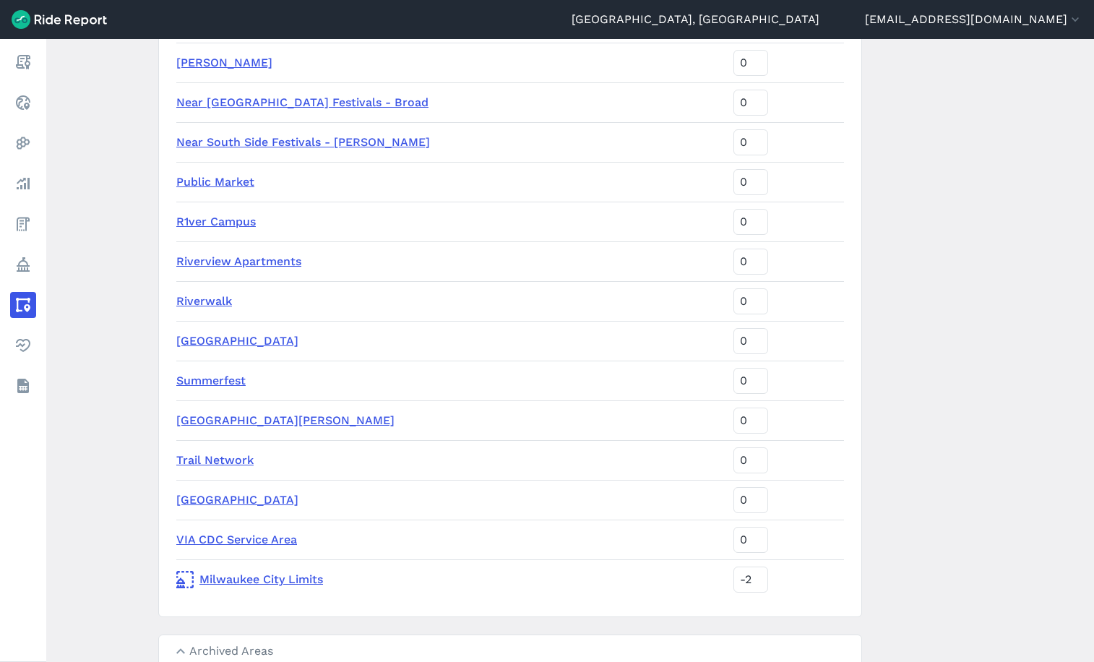
scroll to position [2174, 0]
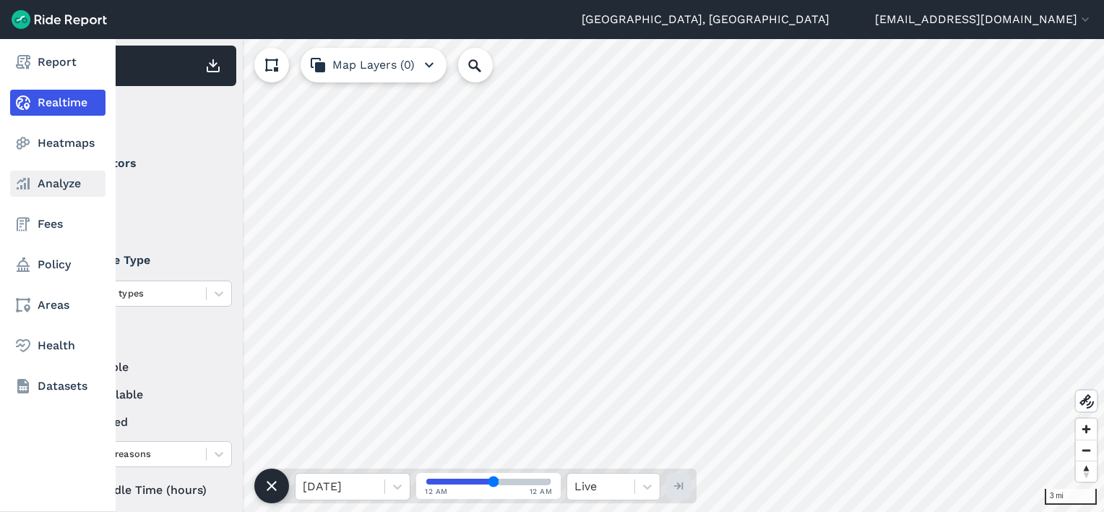
click at [48, 176] on link "Analyze" at bounding box center [57, 184] width 95 height 26
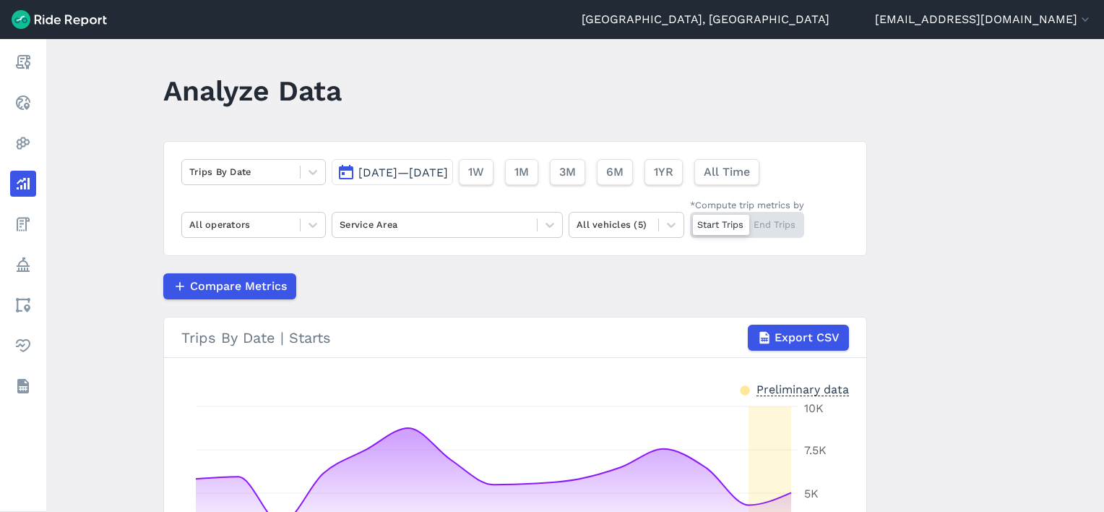
scroll to position [4, 0]
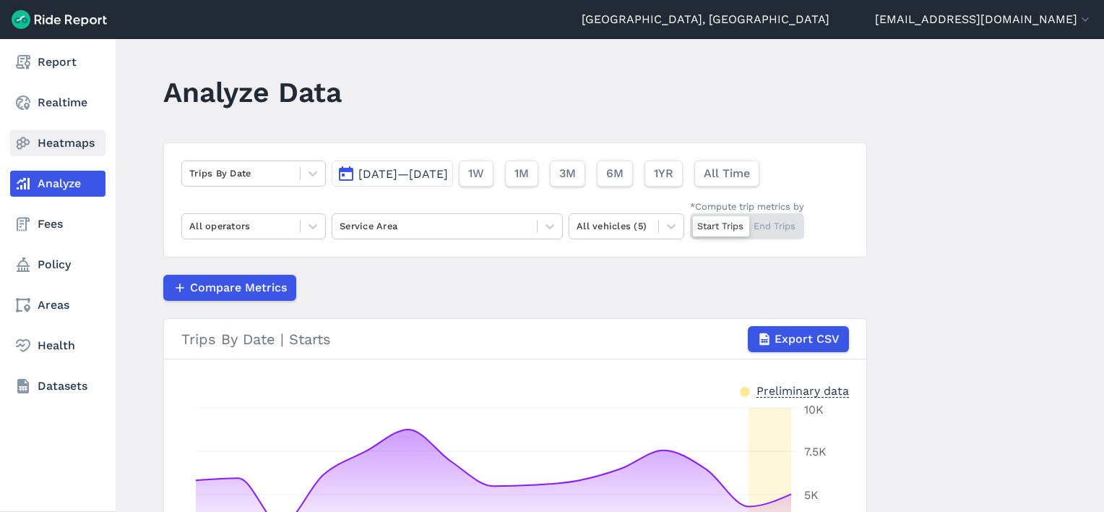
click at [17, 141] on use at bounding box center [24, 143] width 14 height 12
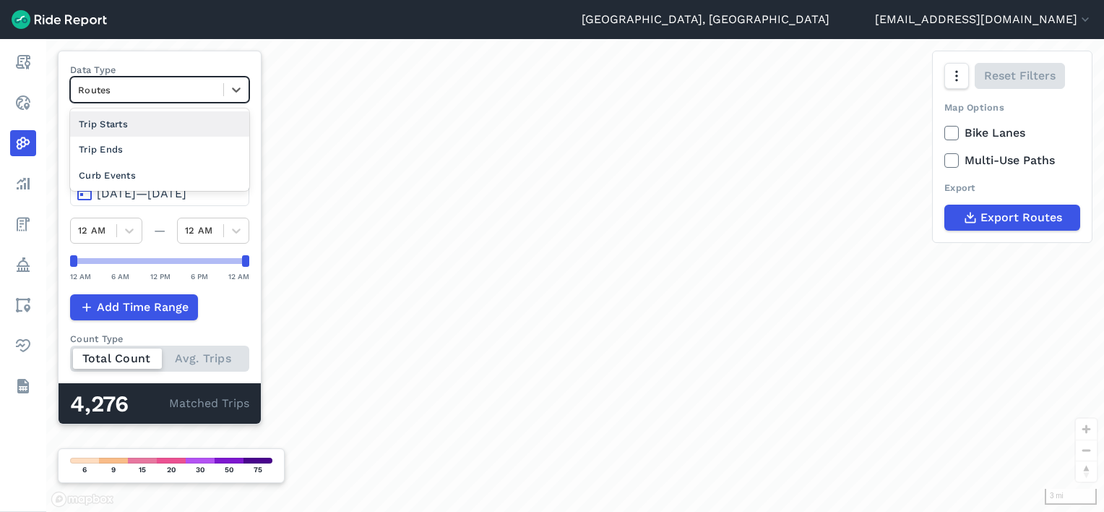
click at [179, 89] on div at bounding box center [147, 90] width 138 height 17
click at [177, 87] on div at bounding box center [147, 90] width 138 height 17
click at [170, 189] on span "Jul 28, 2025—Aug 11, 2025" at bounding box center [142, 193] width 90 height 14
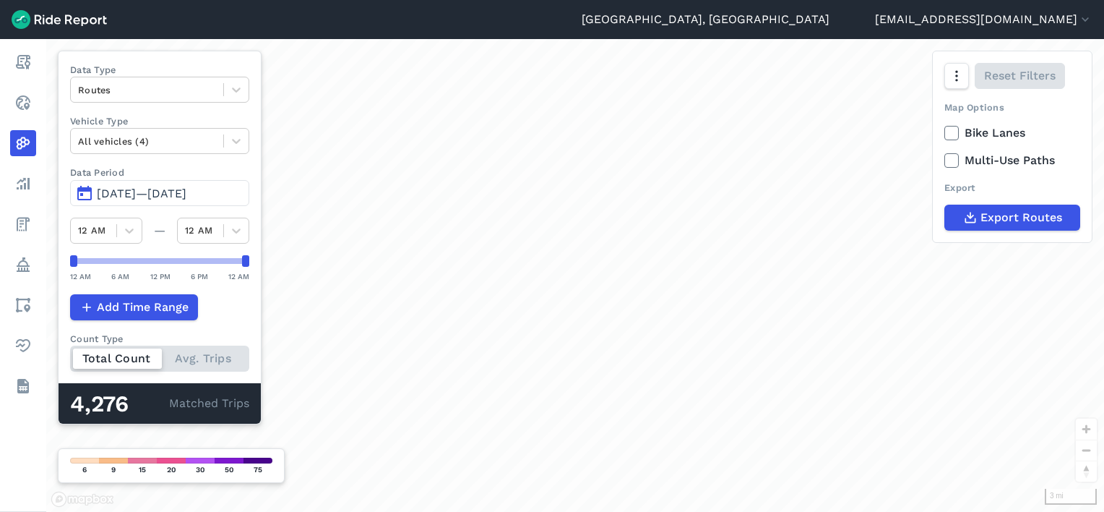
click at [163, 192] on span "Jul 28, 2025—Aug 9, 2025" at bounding box center [142, 193] width 90 height 14
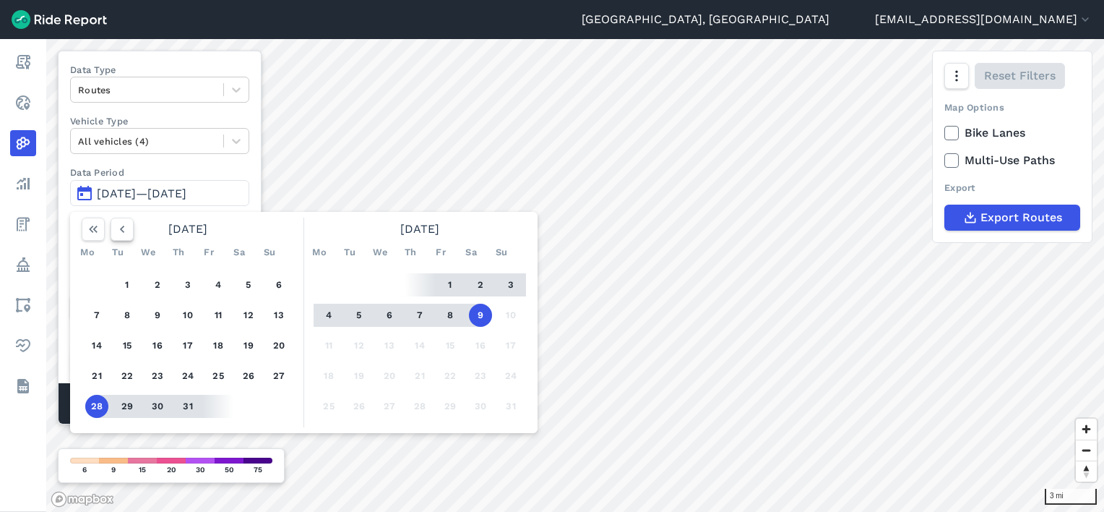
click at [127, 227] on icon "button" at bounding box center [122, 229] width 14 height 14
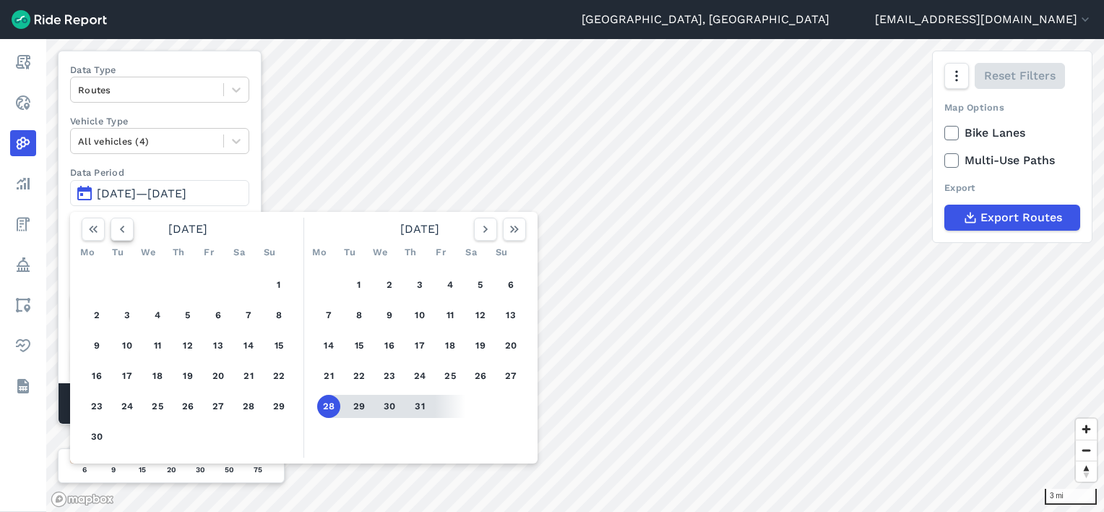
click at [127, 227] on icon "button" at bounding box center [122, 229] width 14 height 14
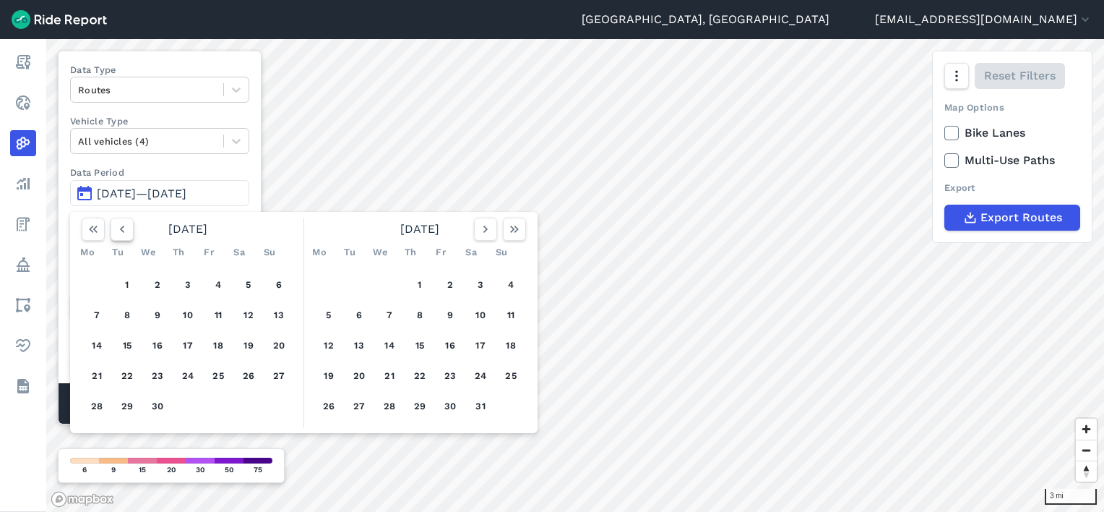
click at [127, 227] on icon "button" at bounding box center [122, 229] width 14 height 14
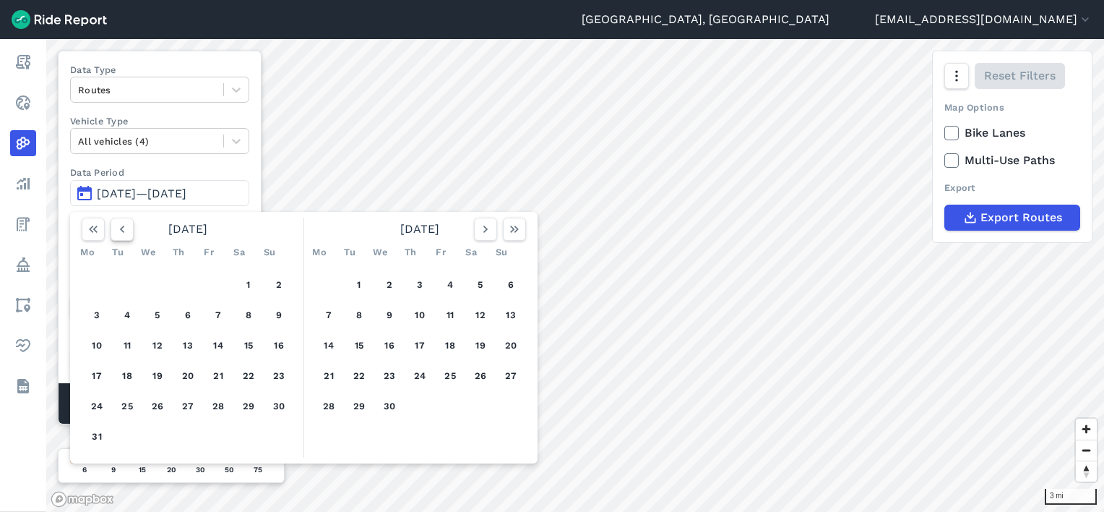
click at [127, 227] on icon "button" at bounding box center [122, 229] width 14 height 14
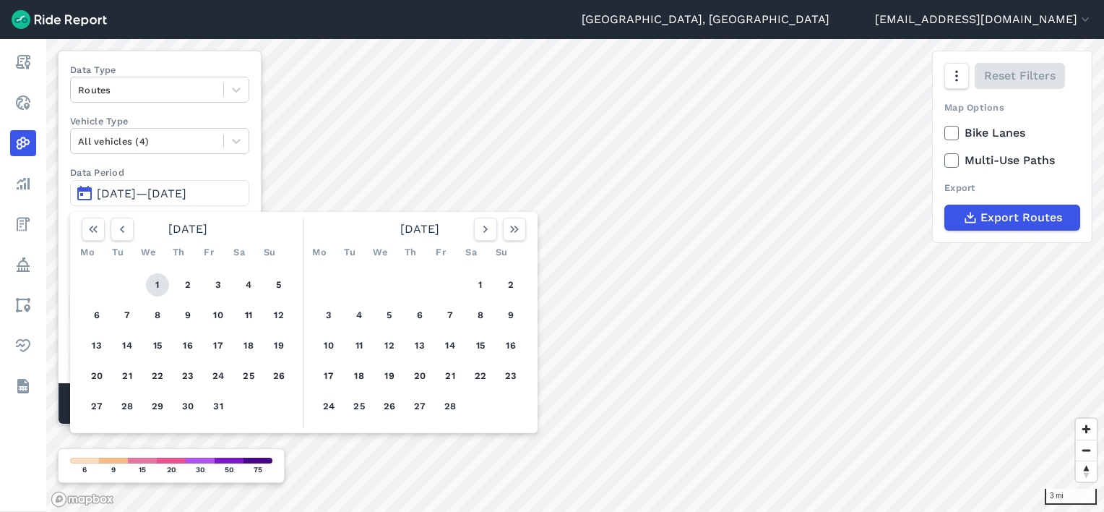
click at [153, 285] on button "1" at bounding box center [157, 284] width 23 height 23
click at [523, 232] on button "button" at bounding box center [514, 229] width 23 height 23
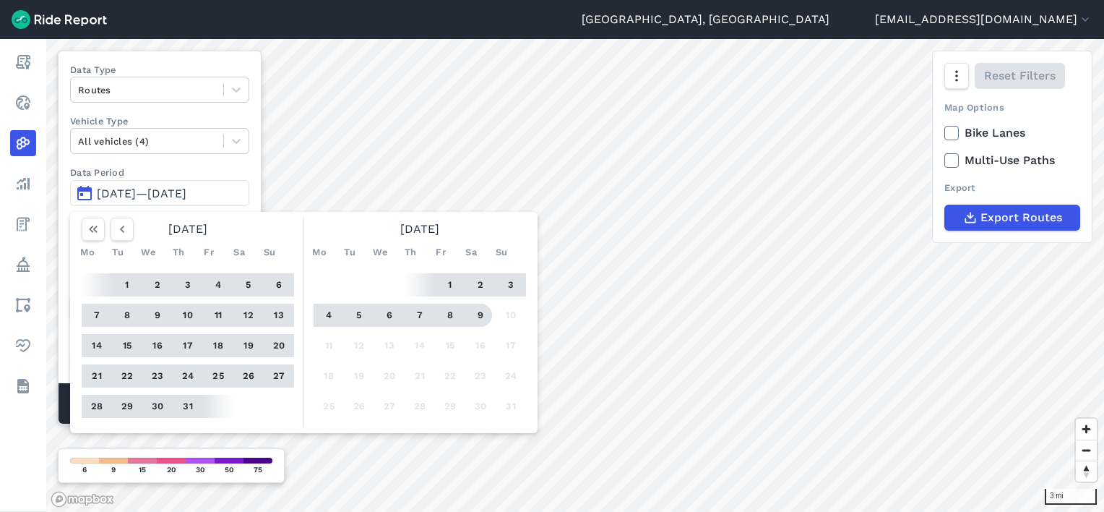
click at [477, 314] on button "9" at bounding box center [480, 315] width 23 height 23
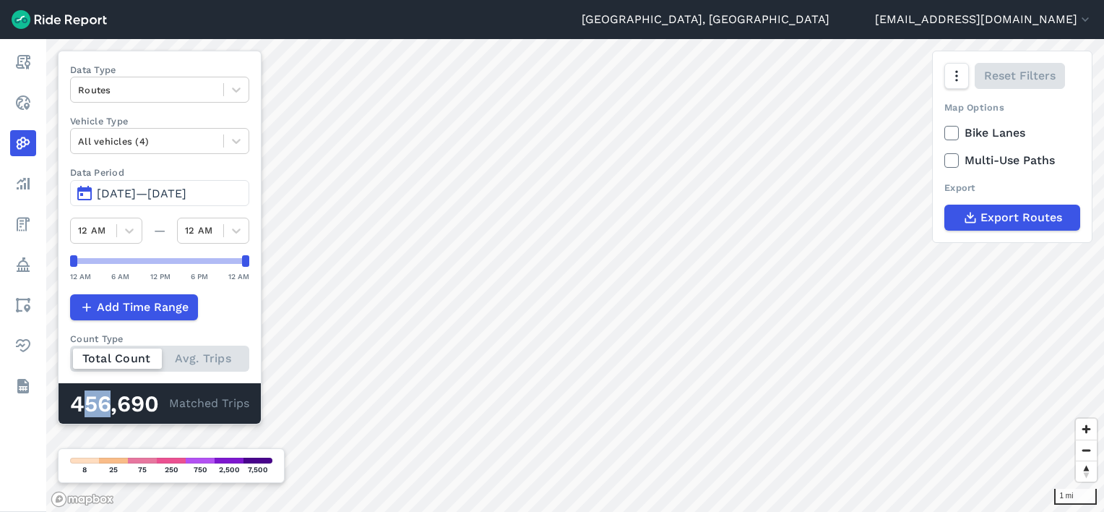
drag, startPoint x: 110, startPoint y: 410, endPoint x: 79, endPoint y: 408, distance: 31.1
click at [79, 408] on div "456,690" at bounding box center [119, 404] width 99 height 19
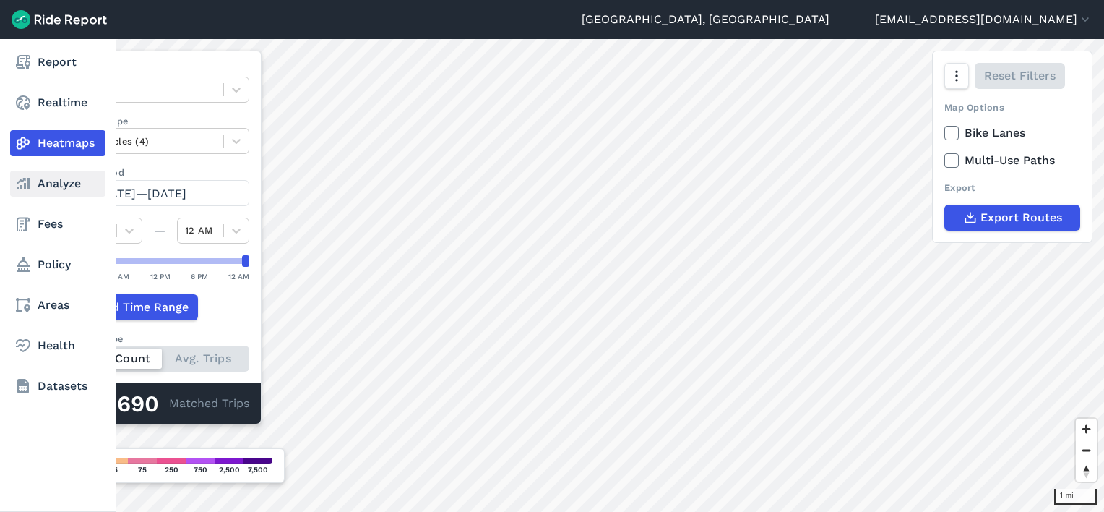
click at [23, 188] on icon at bounding box center [22, 183] width 17 height 17
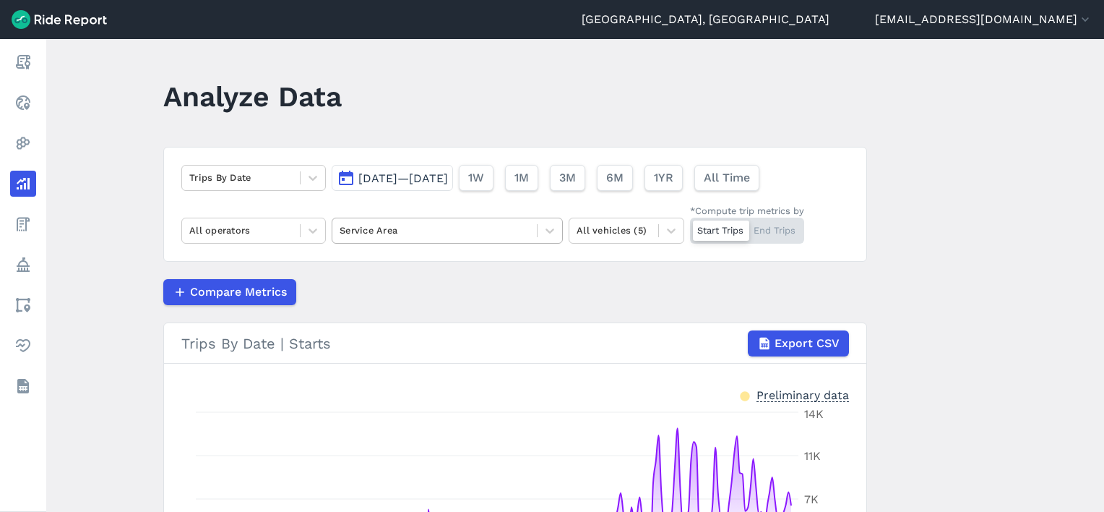
click at [387, 229] on div at bounding box center [435, 230] width 190 height 17
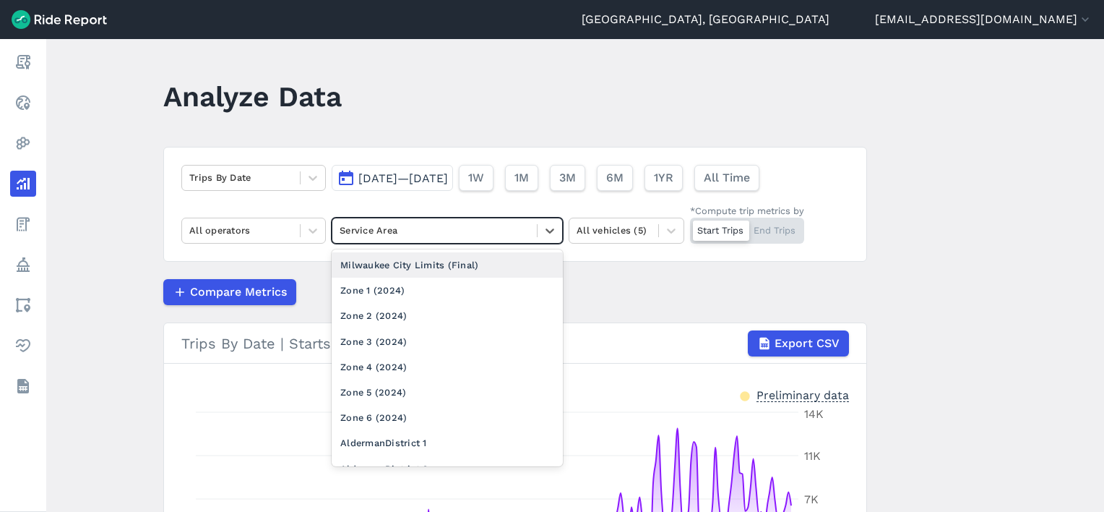
click at [388, 257] on div "Milwaukee City Limits (Final)" at bounding box center [447, 264] width 231 height 25
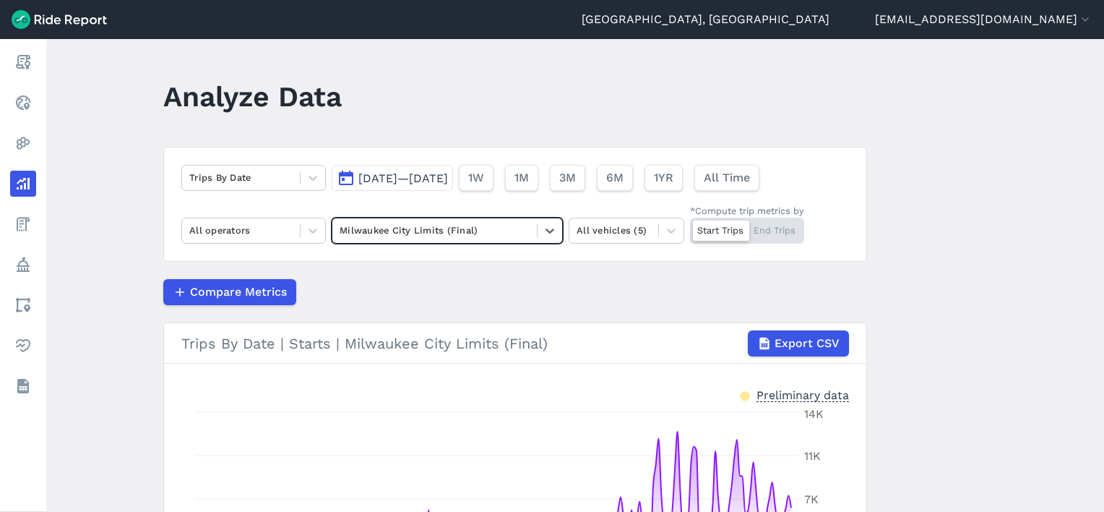
scroll to position [236, 0]
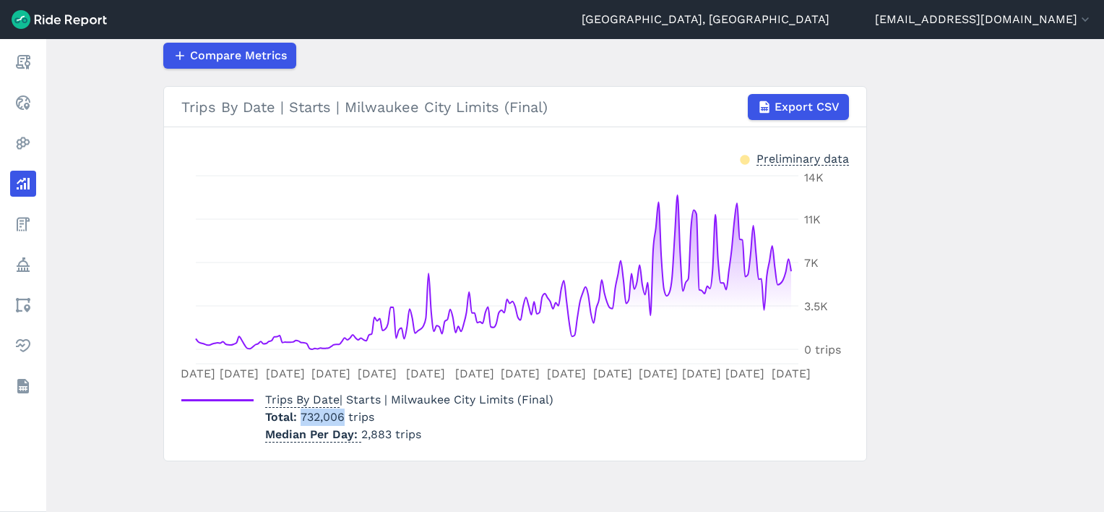
drag, startPoint x: 298, startPoint y: 416, endPoint x: 341, endPoint y: 418, distance: 42.7
click at [341, 418] on span "732,006 trips" at bounding box center [338, 417] width 74 height 14
drag, startPoint x: 341, startPoint y: 418, endPoint x: 355, endPoint y: 422, distance: 14.4
click at [355, 422] on div "Trips By Date | Starts | Milwaukee City Limits (Final) Total 732,006 trips Medi…" at bounding box center [409, 417] width 288 height 52
drag, startPoint x: 355, startPoint y: 422, endPoint x: 405, endPoint y: 437, distance: 52.6
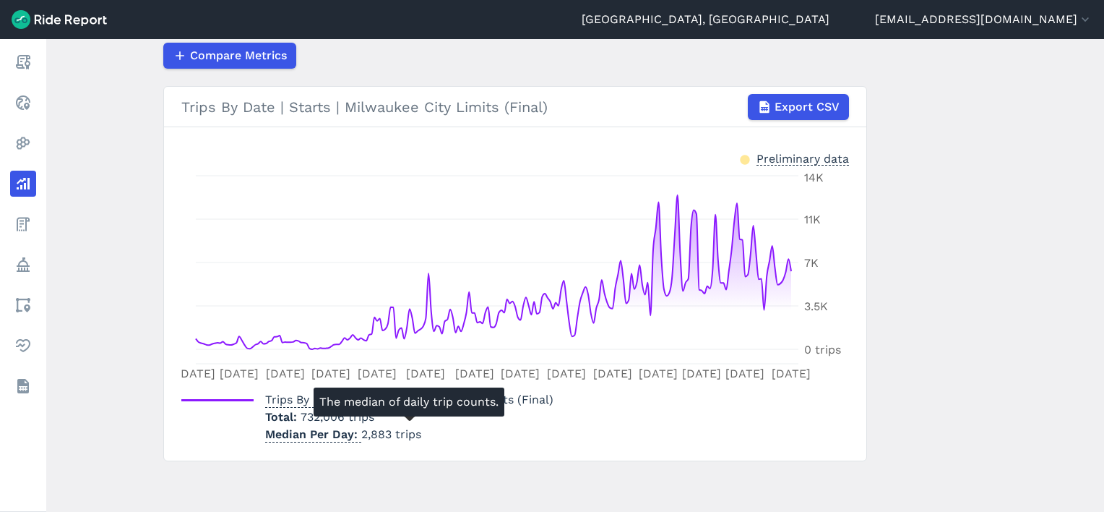
click at [405, 437] on p "Median Per Day 2,883 trips" at bounding box center [409, 434] width 288 height 17
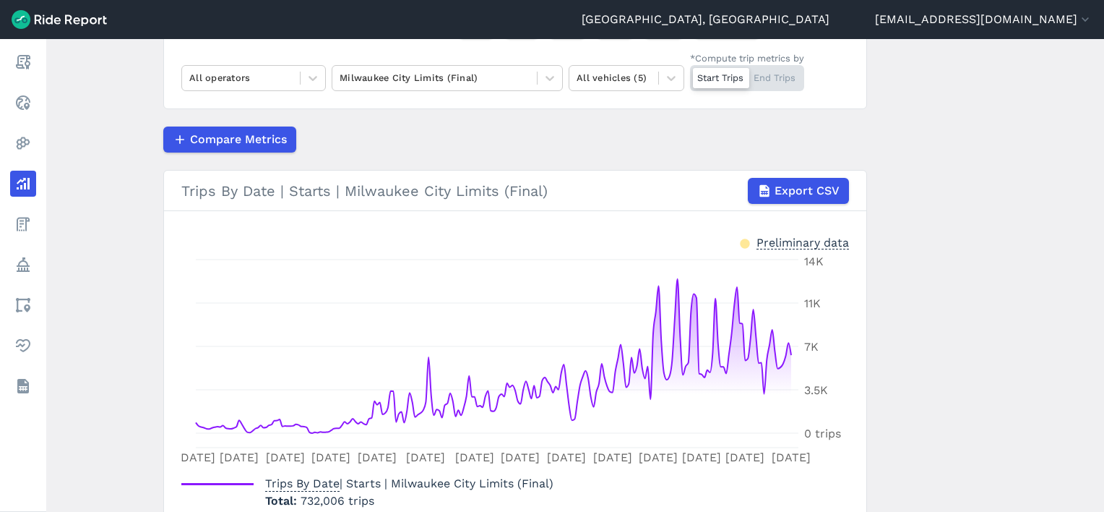
scroll to position [152, 0]
